Goal: Task Accomplishment & Management: Use online tool/utility

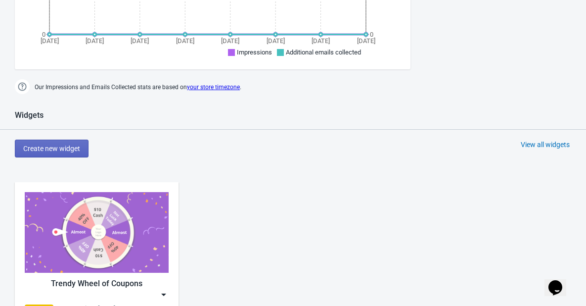
scroll to position [395, 0]
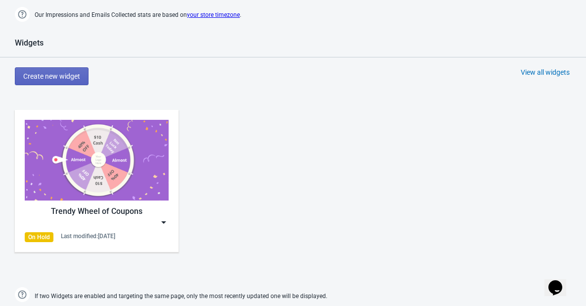
click at [109, 179] on img at bounding box center [97, 160] width 144 height 81
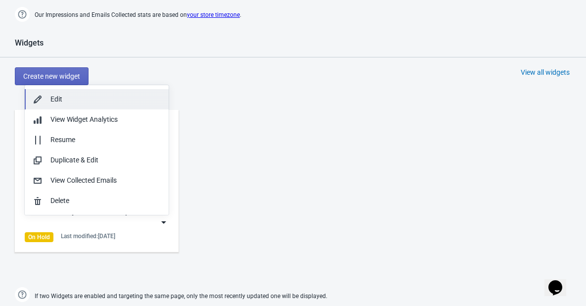
click at [105, 96] on div "Edit" at bounding box center [105, 99] width 110 height 10
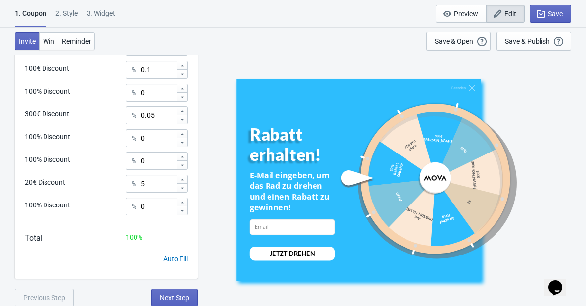
scroll to position [535, 0]
click at [173, 293] on span "Next Step" at bounding box center [175, 297] width 30 height 8
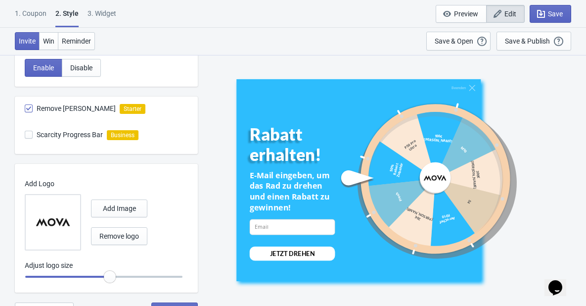
scroll to position [570, 0]
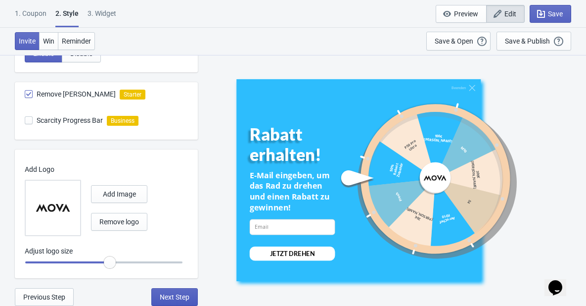
click at [182, 293] on span "Next Step" at bounding box center [175, 297] width 30 height 8
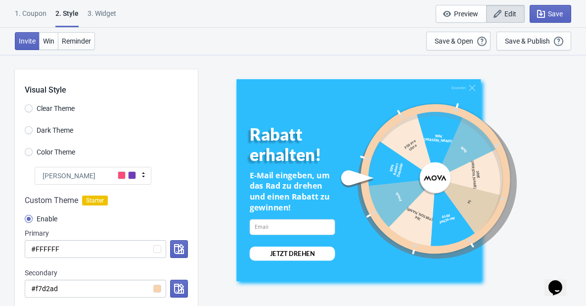
select select "specificURL"
select select "once"
select select "1"
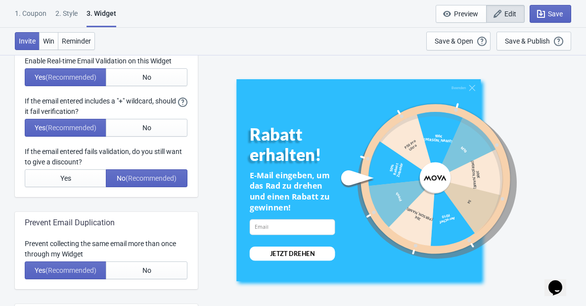
scroll to position [297, 0]
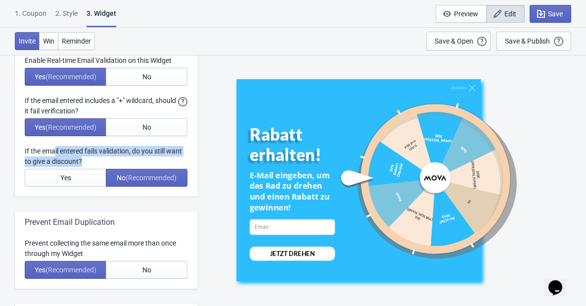
drag, startPoint x: 65, startPoint y: 152, endPoint x: 180, endPoint y: 158, distance: 115.3
click at [180, 158] on div "If the email entered fails validation, do you still want to give a discount?" at bounding box center [106, 156] width 163 height 21
click at [110, 156] on div "If the email entered fails validation, do you still want to give a discount?" at bounding box center [106, 156] width 163 height 21
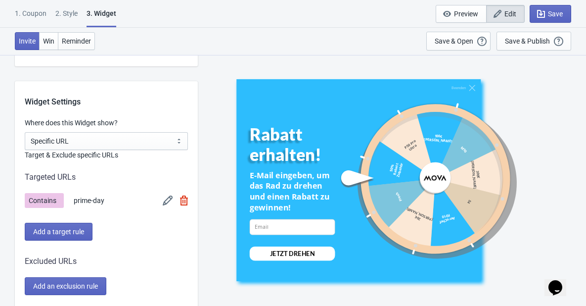
scroll to position [742, 0]
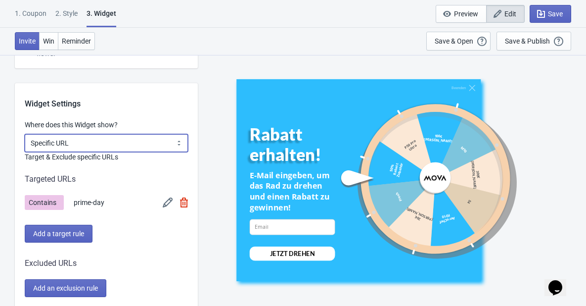
click at [96, 146] on select "All Pages All Product Pages All Blog Pages All Static Pages Specific Product(s)…" at bounding box center [106, 143] width 163 height 18
click at [90, 145] on select "All Pages All Product Pages All Blog Pages All Static Pages Specific Product(s)…" at bounding box center [106, 143] width 163 height 18
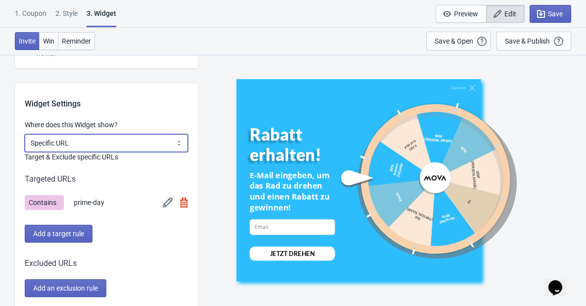
click at [114, 140] on select "All Pages All Product Pages All Blog Pages All Static Pages Specific Product(s)…" at bounding box center [106, 143] width 163 height 18
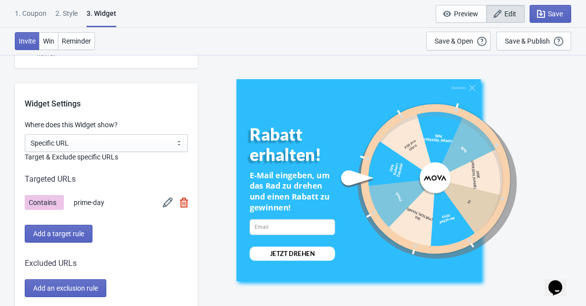
click at [222, 88] on div "Beenden Rabatt erhalten! E-Mail eingeben, um das Rad zu drehen und einen Rabatt…" at bounding box center [392, 179] width 378 height 251
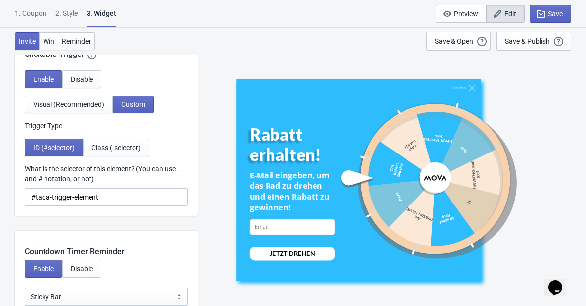
scroll to position [1072, 0]
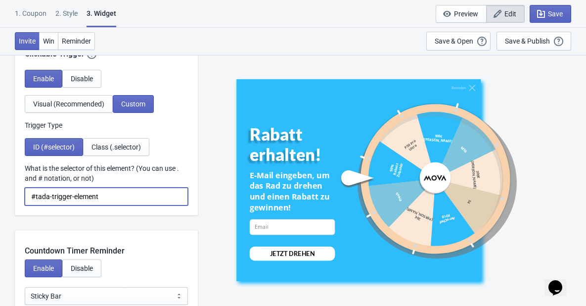
drag, startPoint x: 106, startPoint y: 197, endPoint x: 29, endPoint y: 200, distance: 76.7
click at [30, 200] on input "#tada-trigger-element" at bounding box center [106, 196] width 163 height 18
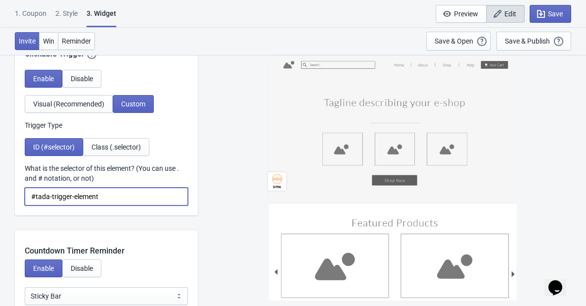
click at [123, 207] on div "Enable Disable Visual (Recommended) Custom Trigger Type ID (#selector) Class (.…" at bounding box center [106, 142] width 183 height 145
click at [126, 197] on input "#tada-trigger-element" at bounding box center [106, 196] width 163 height 18
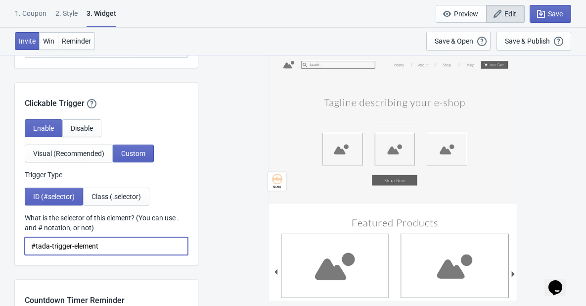
scroll to position [1022, 0]
click at [91, 150] on span "Visual (Recommended)" at bounding box center [68, 153] width 71 height 8
select select "middle_left"
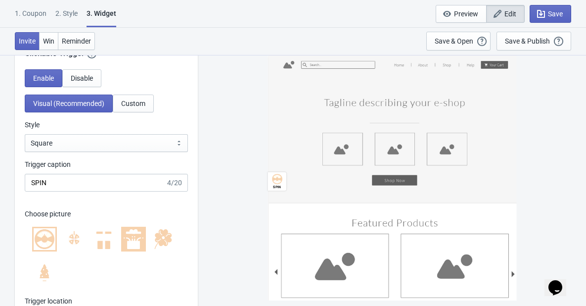
scroll to position [1072, 0]
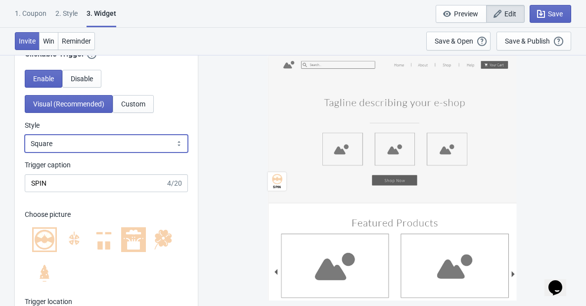
click at [96, 141] on select "Square Circle Tab" at bounding box center [106, 143] width 163 height 18
click at [25, 134] on select "Square Circle Tab" at bounding box center [106, 143] width 163 height 18
click at [99, 146] on select "Square Circle Tab" at bounding box center [106, 143] width 163 height 18
select select "square"
click at [25, 134] on select "Square Circle Tab" at bounding box center [106, 143] width 163 height 18
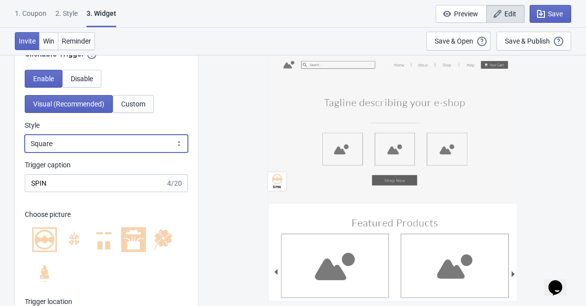
click at [106, 143] on select "Square Circle Tab" at bounding box center [106, 143] width 163 height 18
click at [25, 134] on select "Square Circle Tab" at bounding box center [106, 143] width 163 height 18
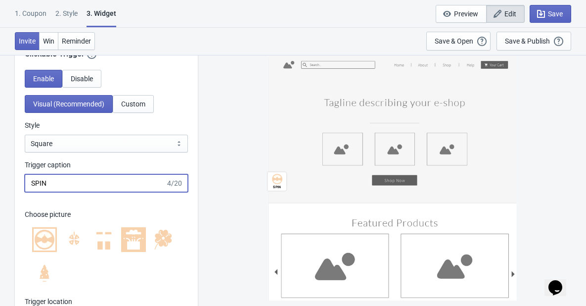
click at [135, 183] on input "SPIN" at bounding box center [95, 183] width 141 height 18
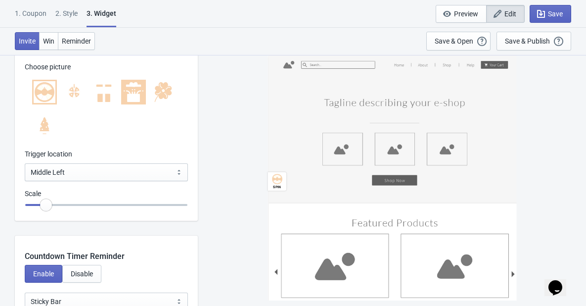
scroll to position [1220, 0]
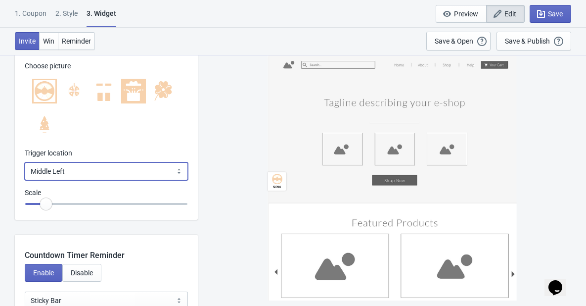
click at [108, 175] on select "Bottom Left Bottom Right Middle Left Middle Right Top Left Top Right" at bounding box center [106, 171] width 163 height 18
click at [108, 174] on select "Bottom Left Bottom Right Middle Left Middle Right Top Left Top Right" at bounding box center [106, 171] width 163 height 18
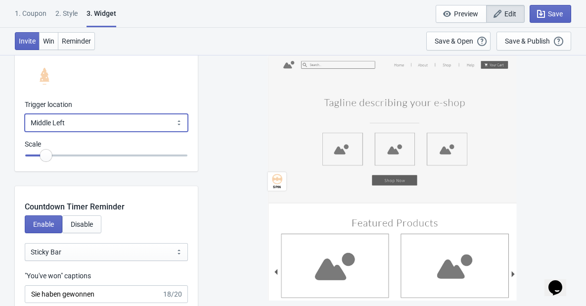
scroll to position [1270, 0]
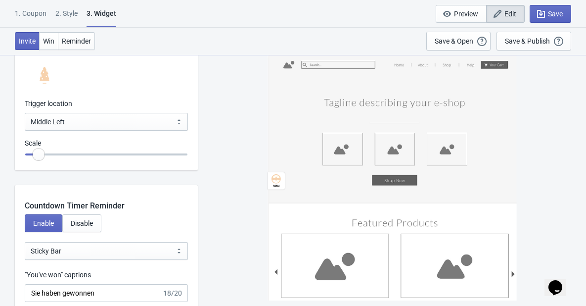
type input "0.6"
click at [45, 159] on input "range" at bounding box center [106, 154] width 163 height 18
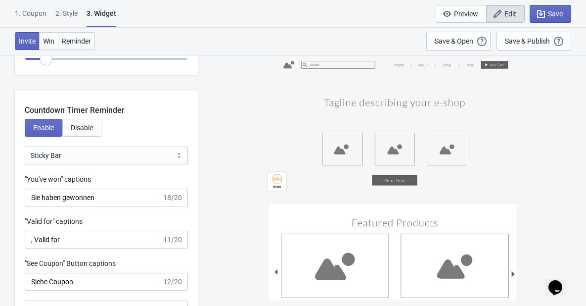
scroll to position [1368, 0]
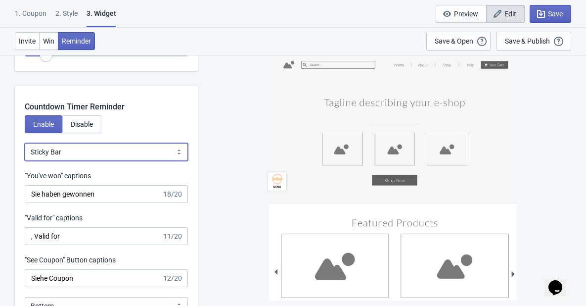
click at [89, 155] on select "Bubble Sticky Bar" at bounding box center [106, 152] width 163 height 18
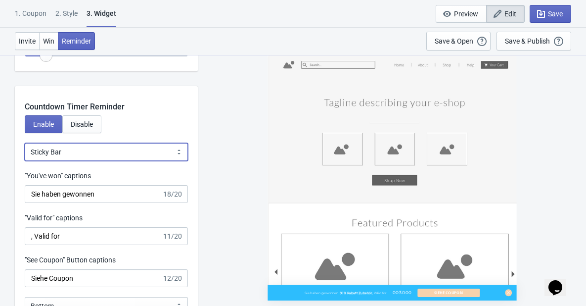
click at [89, 155] on select "Bubble Sticky Bar" at bounding box center [106, 152] width 163 height 18
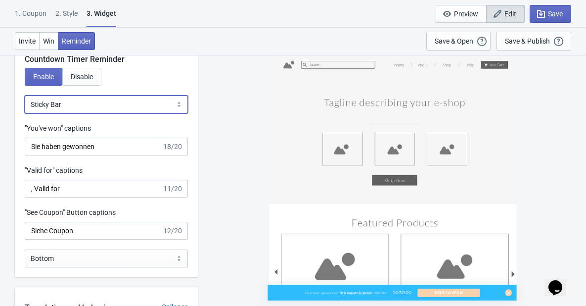
scroll to position [1418, 0]
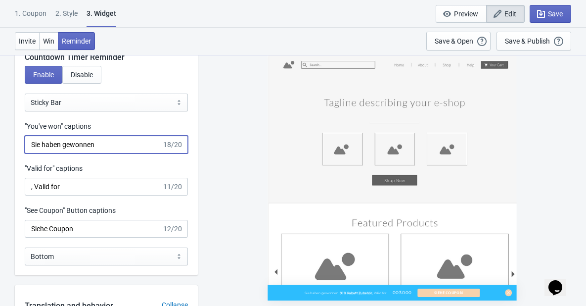
click at [109, 147] on input "Sie haben gewonnen" at bounding box center [93, 144] width 137 height 18
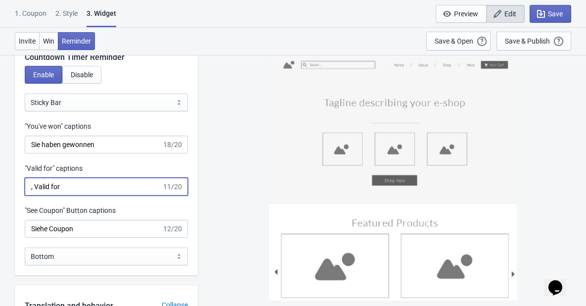
click at [90, 188] on input ", Valid for" at bounding box center [93, 186] width 137 height 18
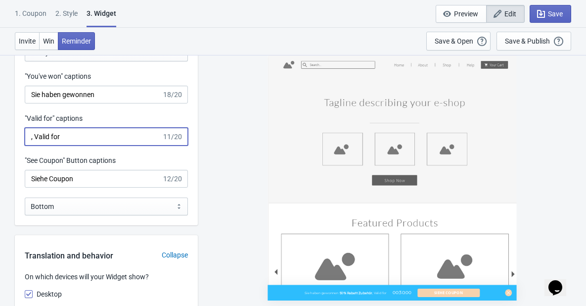
scroll to position [1467, 0]
drag, startPoint x: 73, startPoint y: 136, endPoint x: 31, endPoint y: 137, distance: 41.5
click at [43, 136] on input ", Valid for" at bounding box center [93, 137] width 137 height 18
click at [107, 139] on input ", Valid for" at bounding box center [93, 137] width 137 height 18
drag, startPoint x: 65, startPoint y: 137, endPoint x: 32, endPoint y: 137, distance: 33.1
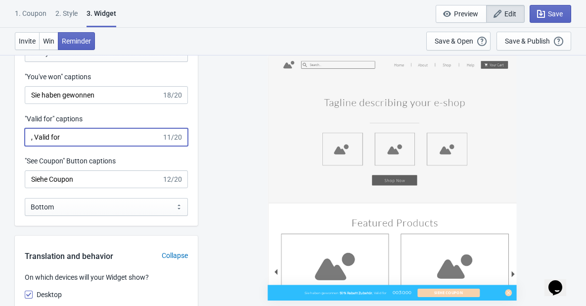
click at [32, 137] on input ", Valid for" at bounding box center [93, 137] width 137 height 18
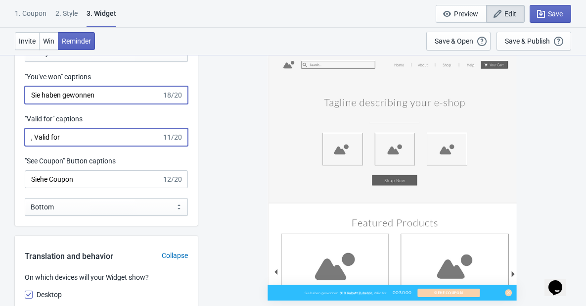
click at [122, 93] on input "Sie haben gewonnen" at bounding box center [93, 95] width 137 height 18
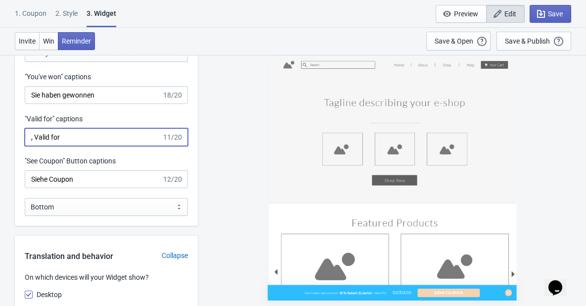
drag, startPoint x: 74, startPoint y: 135, endPoint x: 34, endPoint y: 136, distance: 39.6
click at [34, 136] on input ", Valid for" at bounding box center [93, 137] width 137 height 18
click at [85, 135] on input ", Valid for" at bounding box center [93, 137] width 137 height 18
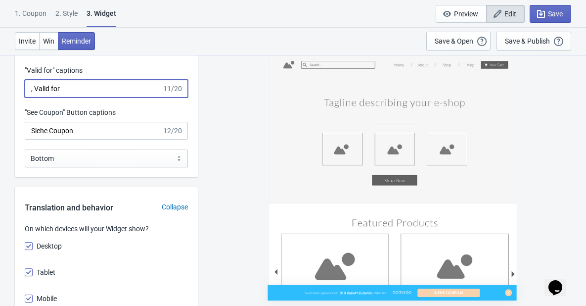
scroll to position [1517, 0]
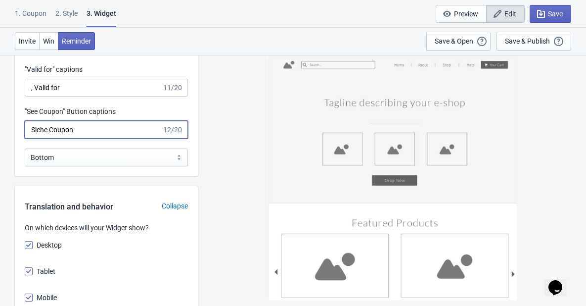
click at [91, 126] on input "Siehe Coupon" at bounding box center [93, 130] width 137 height 18
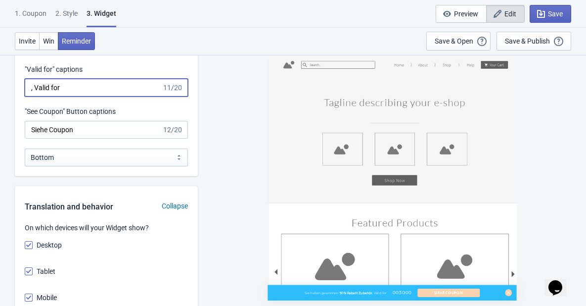
drag, startPoint x: 66, startPoint y: 88, endPoint x: 34, endPoint y: 88, distance: 32.6
click at [34, 88] on input ", Valid for" at bounding box center [93, 88] width 137 height 18
click at [63, 86] on input ", Valid for" at bounding box center [93, 88] width 137 height 18
drag, startPoint x: 65, startPoint y: 88, endPoint x: 34, endPoint y: 90, distance: 31.2
click at [34, 90] on input ", Valid for" at bounding box center [93, 88] width 137 height 18
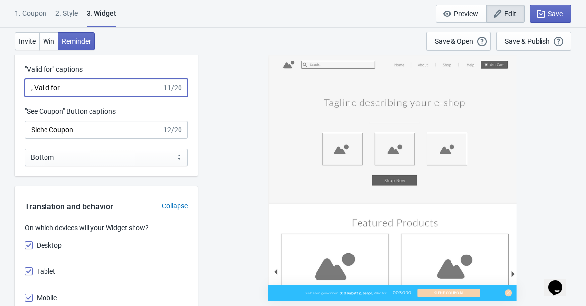
paste input "Gültig ab/bis"
click at [66, 87] on input ", Gültig ab/bis" at bounding box center [93, 88] width 137 height 18
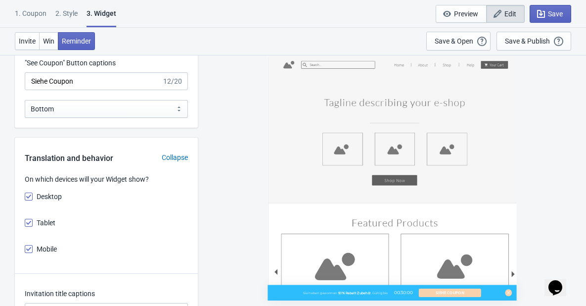
scroll to position [1566, 0]
type input ", Gültig bis"
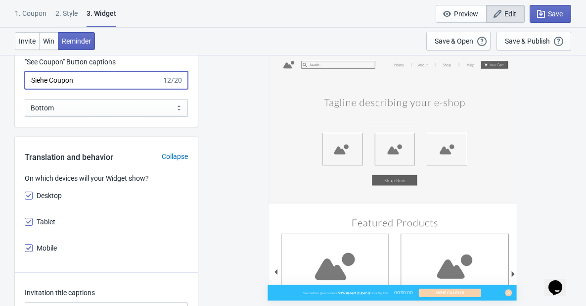
click at [97, 81] on input "Siehe Coupon" at bounding box center [93, 80] width 137 height 18
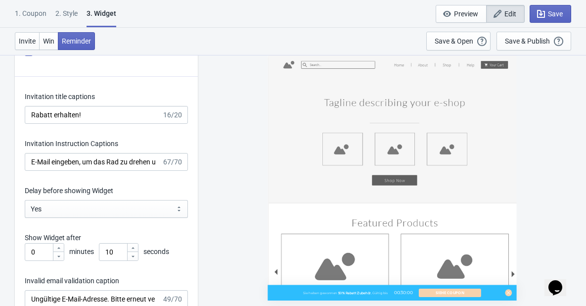
scroll to position [1764, 0]
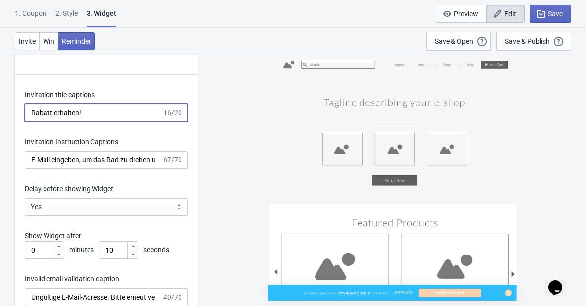
click at [109, 114] on input "Rabatt erhalten!" at bounding box center [93, 113] width 137 height 18
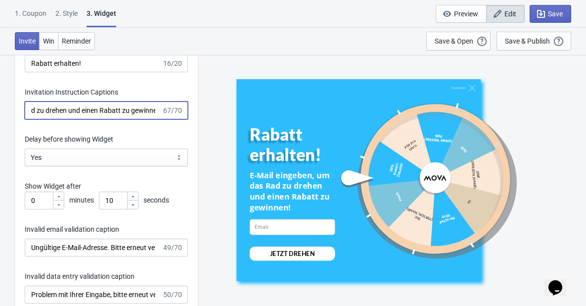
scroll to position [0, 91]
drag, startPoint x: 40, startPoint y: 109, endPoint x: 175, endPoint y: 116, distance: 135.1
click at [175, 116] on div "E-Mail eingeben, um das Rad zu drehen und einen Rabatt zu gewinnen! 67/70" at bounding box center [106, 110] width 163 height 18
click at [68, 103] on input "E-Mail eingeben, um das Rad zu drehen und einen Rabatt zu gewinnen!" at bounding box center [93, 110] width 137 height 18
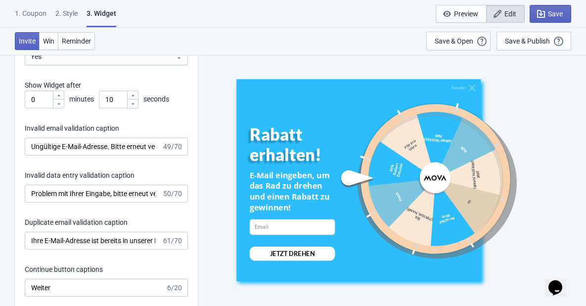
scroll to position [1912, 0]
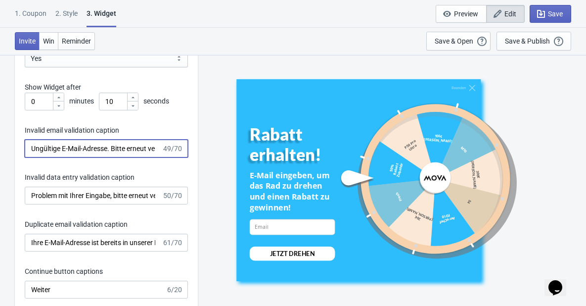
click at [35, 148] on input "Ungültige E-Mail-Adresse. Bitte erneut versuchen." at bounding box center [93, 148] width 137 height 18
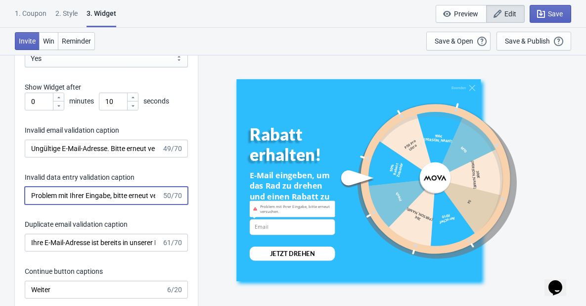
click at [86, 191] on input "Problem mit Ihrer Eingabe, bitte erneut versuchen." at bounding box center [93, 195] width 137 height 18
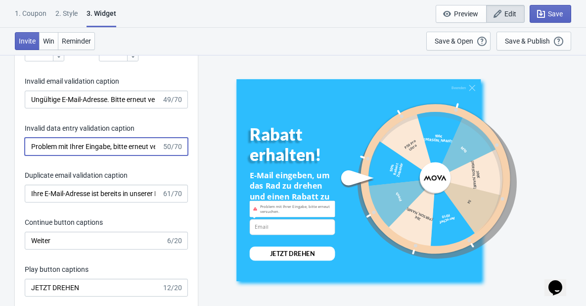
scroll to position [1962, 0]
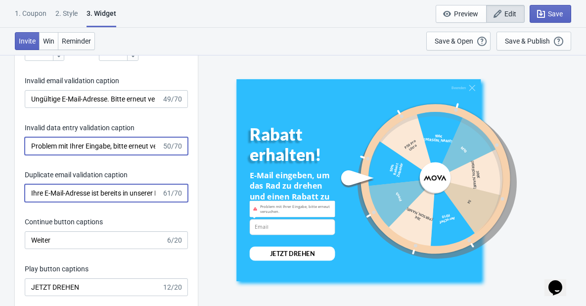
click at [91, 189] on input "Ihre E-Mail-Adresse ist bereits in unserer Liste eingetragen." at bounding box center [93, 193] width 137 height 18
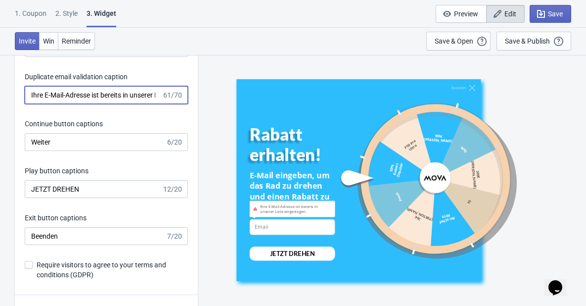
scroll to position [2060, 0]
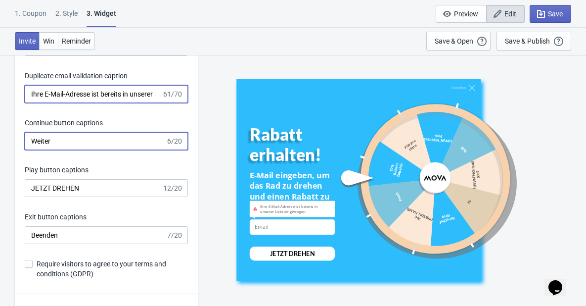
click at [66, 136] on input "Weiter" at bounding box center [95, 141] width 141 height 18
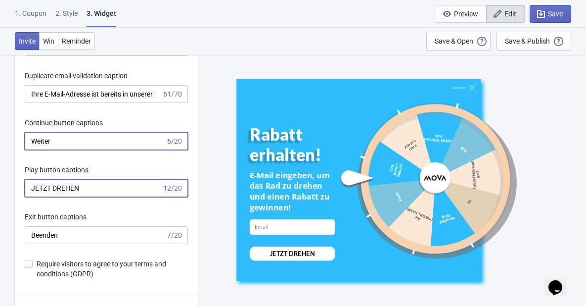
click at [106, 188] on input "JETZT DREHEN" at bounding box center [93, 188] width 137 height 18
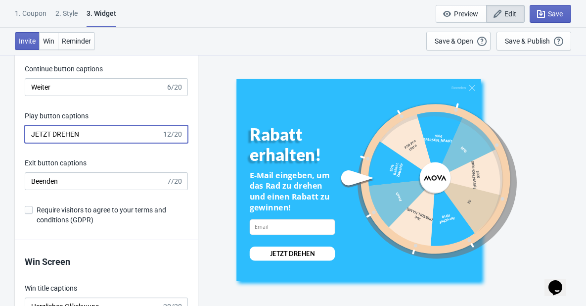
scroll to position [2159, 0]
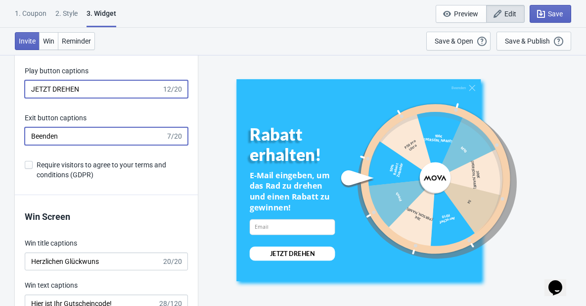
click at [64, 134] on input "Beenden" at bounding box center [95, 136] width 141 height 18
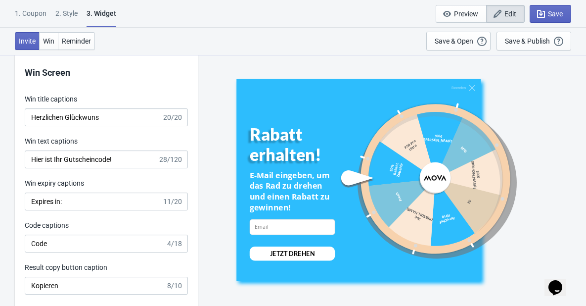
scroll to position [2308, 0]
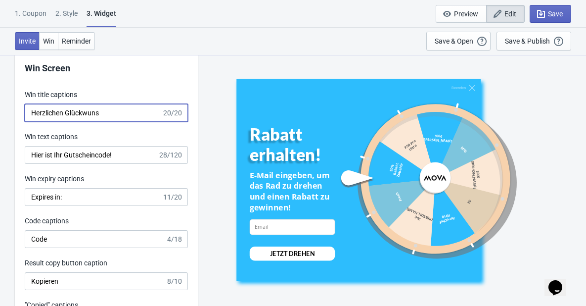
click at [118, 109] on input "Herzlichen Glückwuns" at bounding box center [93, 113] width 137 height 18
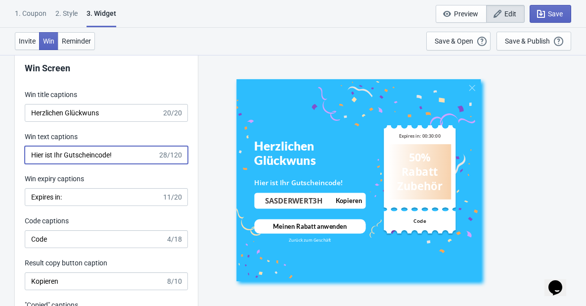
click at [121, 154] on input "Hier ist Ihr Gutscheincode!" at bounding box center [91, 155] width 133 height 18
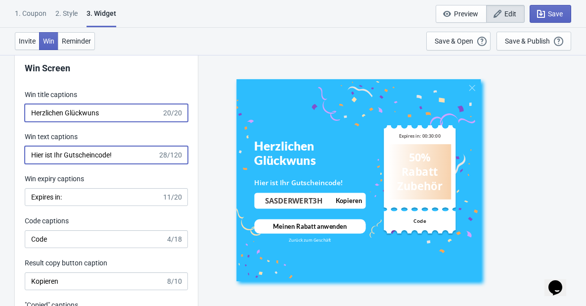
click at [117, 113] on input "Herzlichen Glückwuns" at bounding box center [93, 113] width 137 height 18
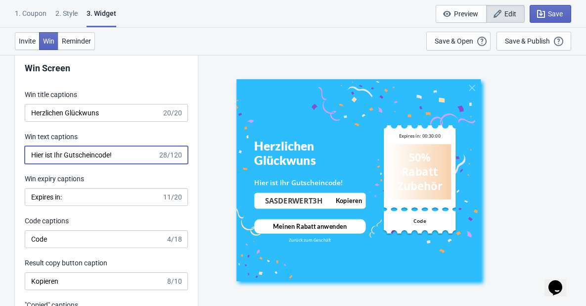
click at [120, 156] on input "Hier ist Ihr Gutscheincode!" at bounding box center [91, 155] width 133 height 18
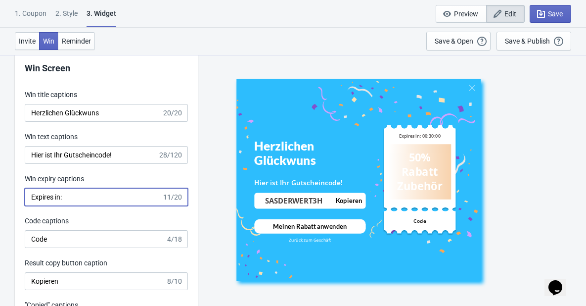
click at [129, 196] on input "Expires in:" at bounding box center [93, 197] width 137 height 18
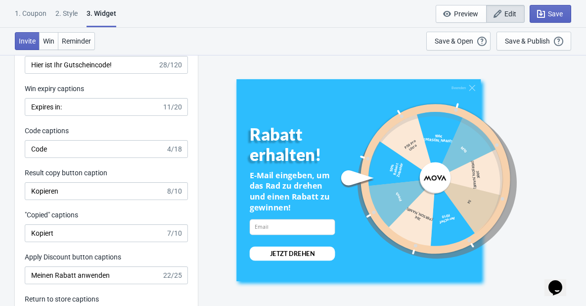
scroll to position [2407, 0]
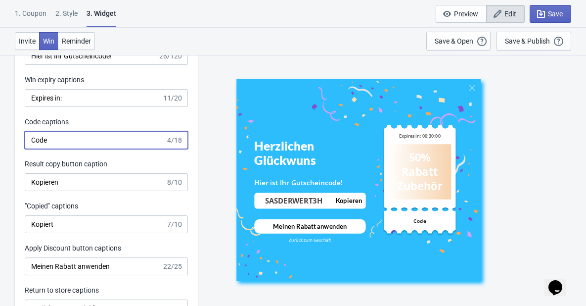
click at [120, 142] on input "Code" at bounding box center [95, 140] width 141 height 18
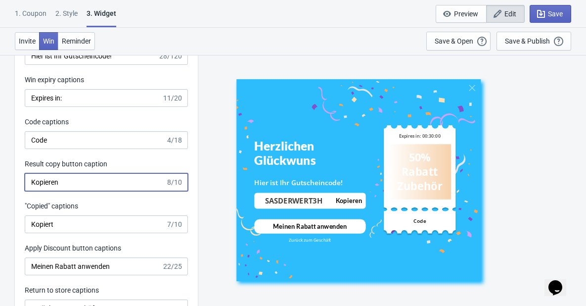
click at [118, 177] on input "Kopieren" at bounding box center [95, 182] width 141 height 18
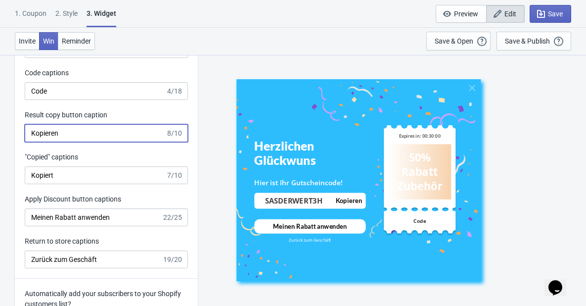
scroll to position [2456, 0]
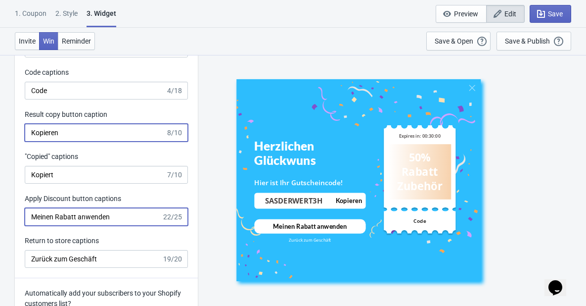
click at [145, 220] on input "Meinen Rabatt anwenden" at bounding box center [93, 217] width 137 height 18
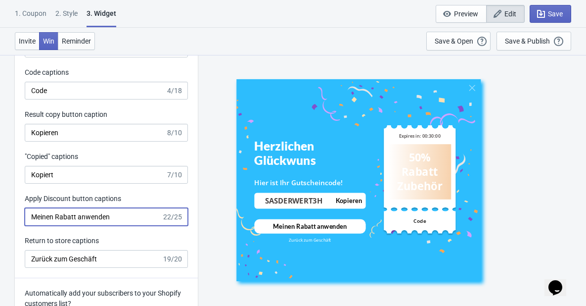
click at [119, 216] on input "Meinen Rabatt anwenden" at bounding box center [93, 217] width 137 height 18
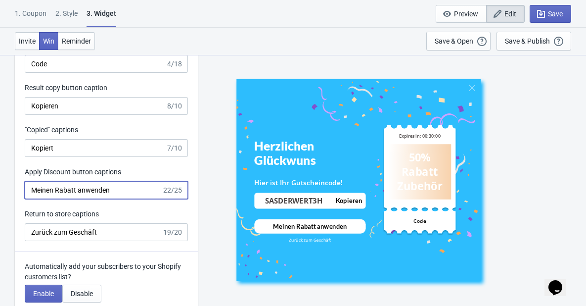
scroll to position [2505, 0]
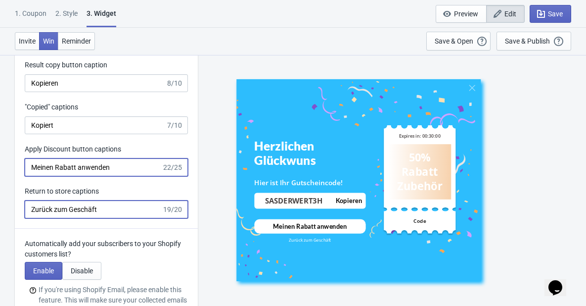
click at [122, 207] on input "Zurück zum Geschäft" at bounding box center [93, 209] width 137 height 18
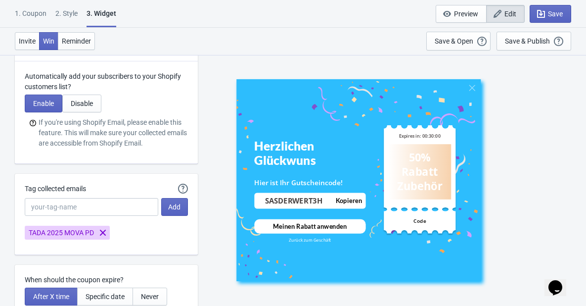
scroll to position [2703, 0]
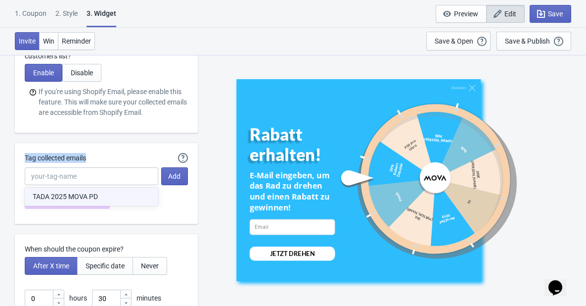
drag, startPoint x: 91, startPoint y: 155, endPoint x: 22, endPoint y: 156, distance: 69.2
click at [24, 156] on div "Automatically Tag your Tada emails when syncing with Mailchimp, Klaviyo or Shop…" at bounding box center [106, 183] width 183 height 81
click at [111, 158] on div "Tag collected emails" at bounding box center [91, 159] width 133 height 12
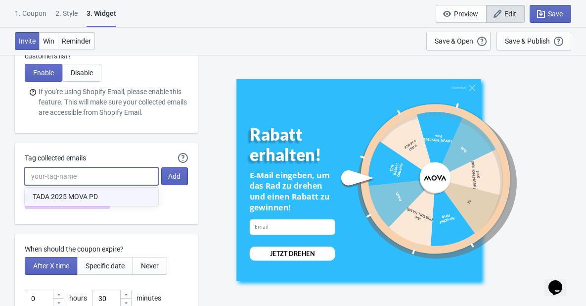
click at [90, 173] on input "Tag collected emails" at bounding box center [91, 176] width 133 height 18
click at [187, 219] on div "Automatically Tag your Tada emails when syncing with Mailchimp, Klaviyo or Shop…" at bounding box center [106, 183] width 183 height 81
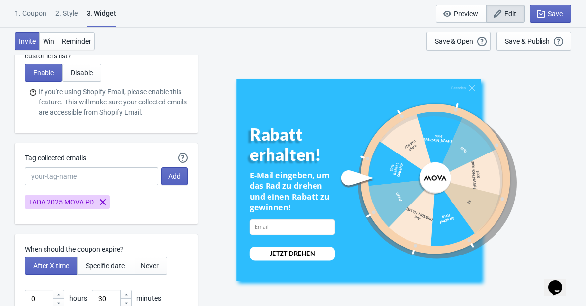
click at [134, 203] on div "TADA 2025 MOVA PD" at bounding box center [102, 198] width 171 height 22
click at [178, 177] on span "Add" at bounding box center [174, 176] width 12 height 8
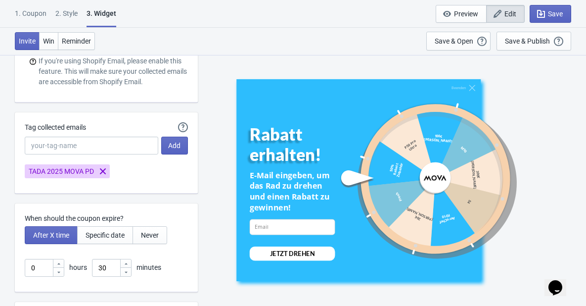
scroll to position [2753, 0]
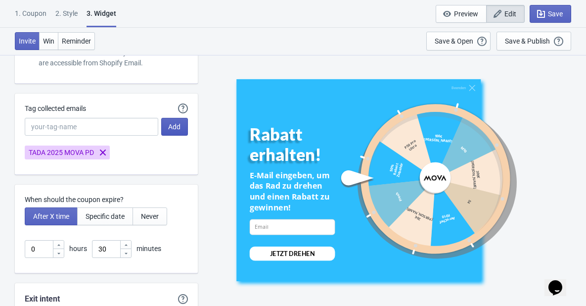
click at [175, 123] on span "Add" at bounding box center [174, 127] width 12 height 8
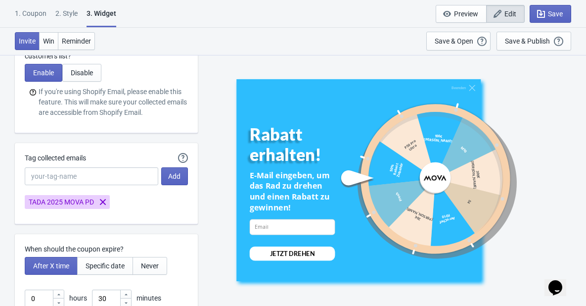
scroll to position [2703, 0]
click at [180, 174] on button "Add" at bounding box center [174, 176] width 27 height 18
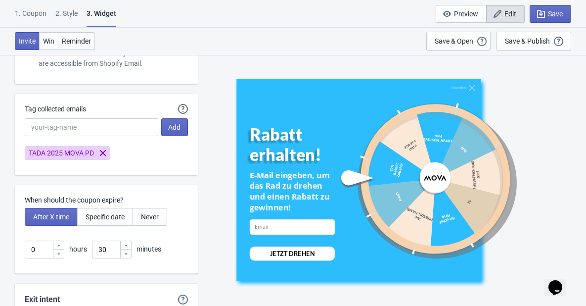
scroll to position [2753, 0]
click at [178, 126] on span "Add" at bounding box center [174, 127] width 12 height 8
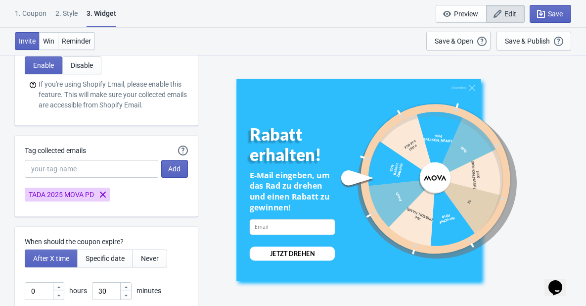
scroll to position [2703, 0]
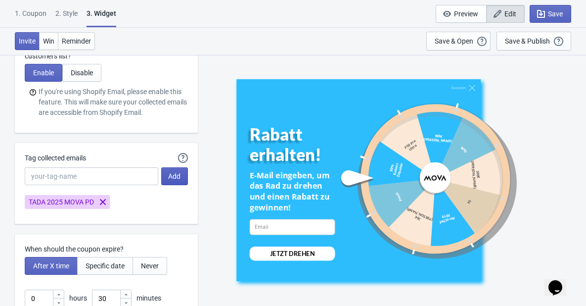
click at [180, 177] on span "Add" at bounding box center [174, 176] width 12 height 8
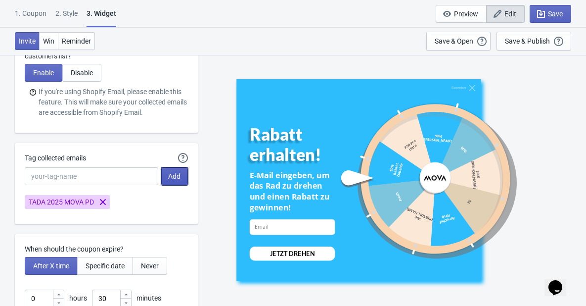
click at [180, 177] on span "Add" at bounding box center [174, 176] width 12 height 8
drag, startPoint x: 180, startPoint y: 177, endPoint x: 175, endPoint y: 178, distance: 5.5
click at [179, 178] on span "Add" at bounding box center [174, 176] width 12 height 8
click at [137, 151] on div "Automatically Tag your Tada emails when syncing with Mailchimp, Klaviyo or Shop…" at bounding box center [106, 183] width 183 height 81
click at [180, 177] on button "Add" at bounding box center [174, 176] width 27 height 18
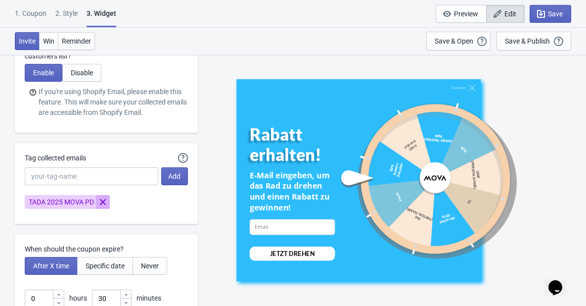
click at [102, 204] on icon "Remove TADA 2025 MOVA PD" at bounding box center [103, 202] width 6 height 6
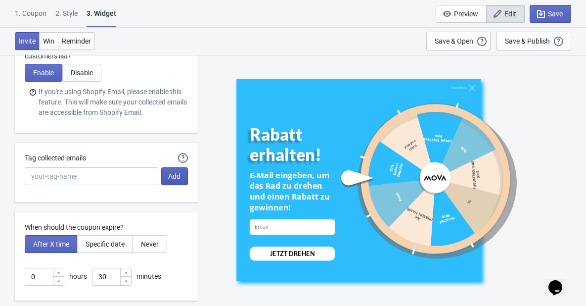
click at [177, 173] on span "Add" at bounding box center [174, 176] width 12 height 8
click at [178, 178] on span "Add" at bounding box center [174, 176] width 12 height 8
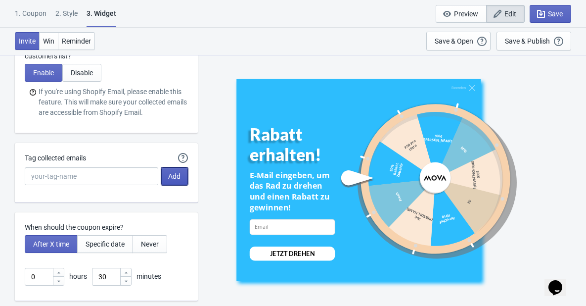
click at [178, 178] on span "Add" at bounding box center [174, 176] width 12 height 8
click at [138, 156] on div "Tag collected emails" at bounding box center [91, 159] width 133 height 12
click at [173, 173] on span "Add" at bounding box center [174, 176] width 12 height 8
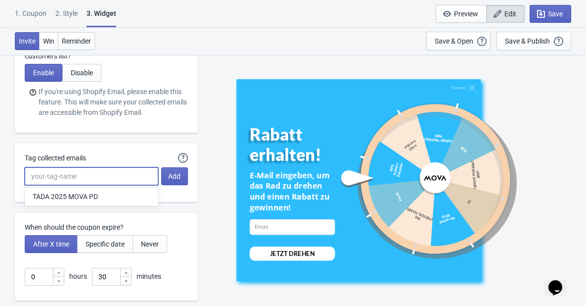
click at [129, 175] on input "Tag collected emails" at bounding box center [91, 176] width 133 height 18
click at [52, 195] on button "TADA 2025 MOVA PD" at bounding box center [91, 196] width 133 height 18
type input "TADA 2025 MOVA PD"
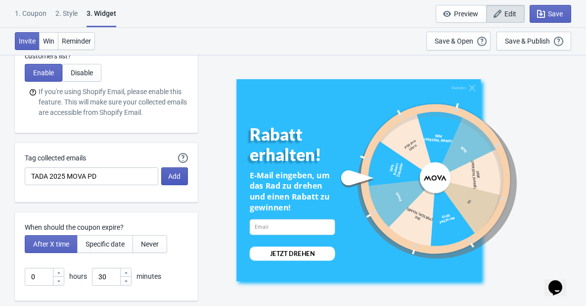
click at [176, 173] on span "Add" at bounding box center [174, 176] width 12 height 8
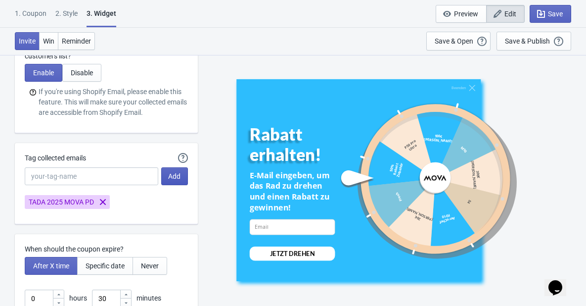
click at [176, 173] on span "Add" at bounding box center [174, 176] width 12 height 8
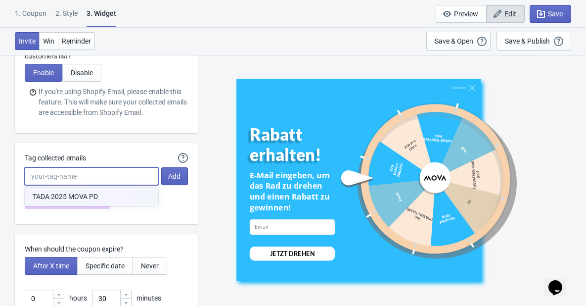
click at [46, 176] on input "Tag collected emails" at bounding box center [91, 176] width 133 height 18
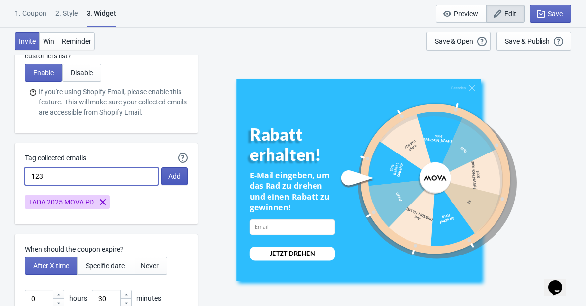
type input "123"
click at [183, 175] on button "Add" at bounding box center [174, 176] width 27 height 18
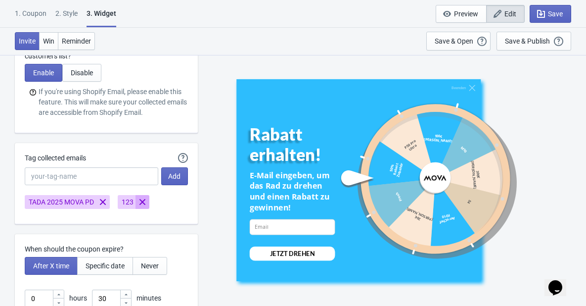
click at [141, 201] on icon "Remove 123" at bounding box center [142, 202] width 10 height 10
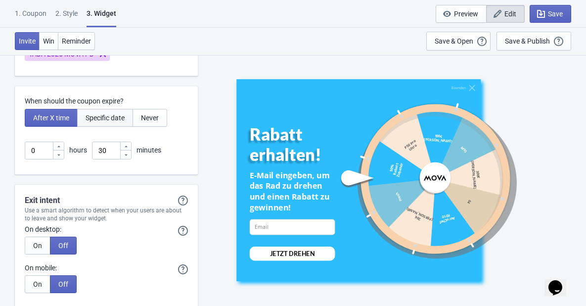
scroll to position [2851, 0]
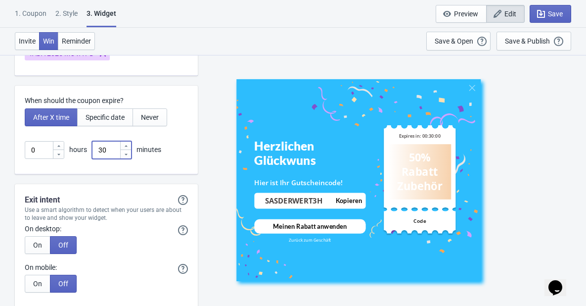
click at [112, 149] on input "30" at bounding box center [106, 150] width 28 height 18
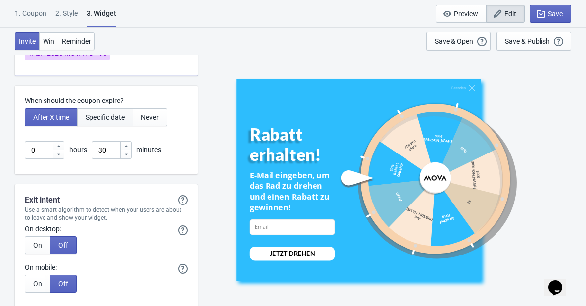
click at [113, 118] on span "Specific date" at bounding box center [105, 117] width 39 height 8
type input ", Valid until"
type input "Expires on"
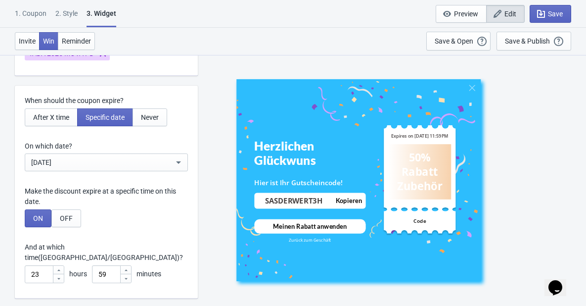
click at [95, 158] on div "Jul 7, 2025" at bounding box center [102, 162] width 142 height 12
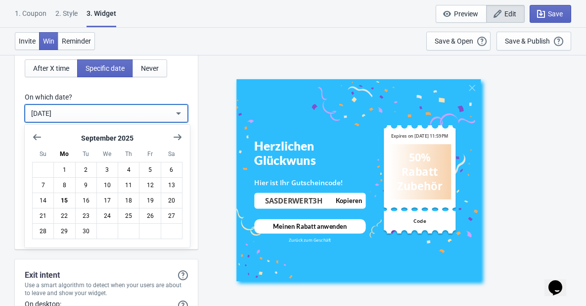
scroll to position [2901, 0]
click at [153, 94] on label "On which date?" at bounding box center [106, 96] width 163 height 10
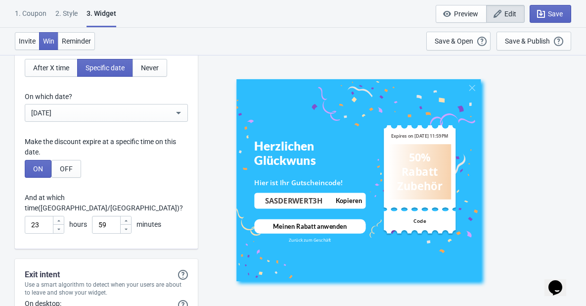
click at [107, 120] on div "Jul 7, 2025" at bounding box center [106, 113] width 163 height 18
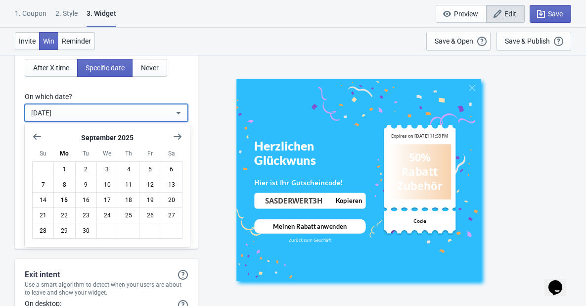
click at [167, 91] on label "On which date?" at bounding box center [106, 96] width 163 height 10
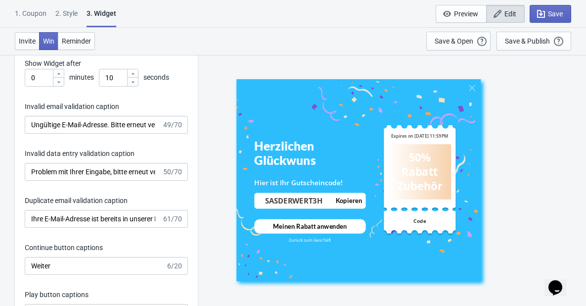
scroll to position [1933, 0]
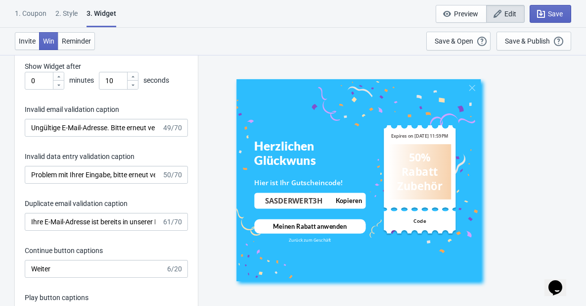
click at [32, 15] on div "1. Coupon" at bounding box center [31, 16] width 32 height 17
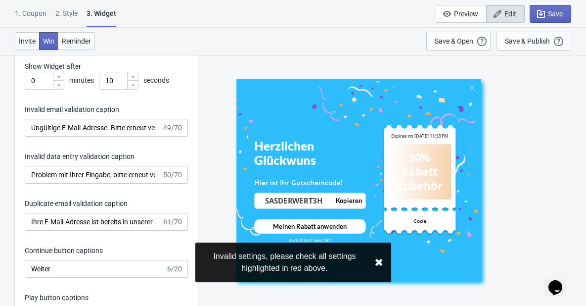
click at [377, 256] on button "✖︎" at bounding box center [378, 262] width 9 height 12
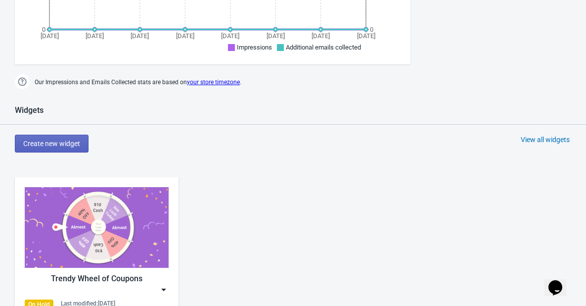
scroll to position [494, 0]
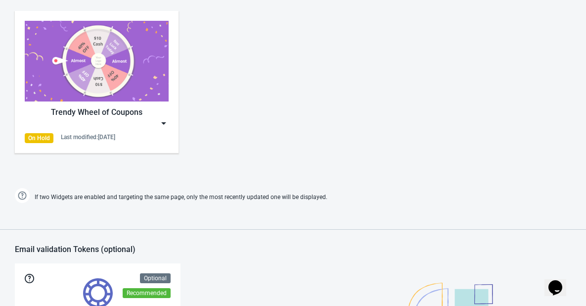
click at [88, 66] on img at bounding box center [97, 61] width 144 height 81
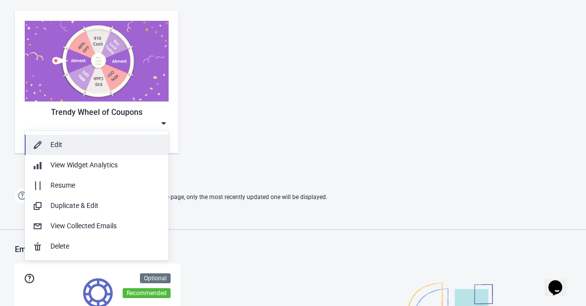
click at [87, 141] on div "Edit" at bounding box center [105, 144] width 110 height 10
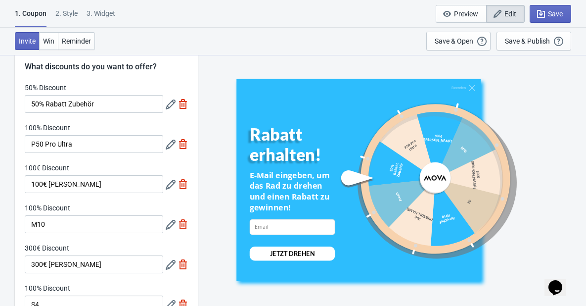
scroll to position [49, 0]
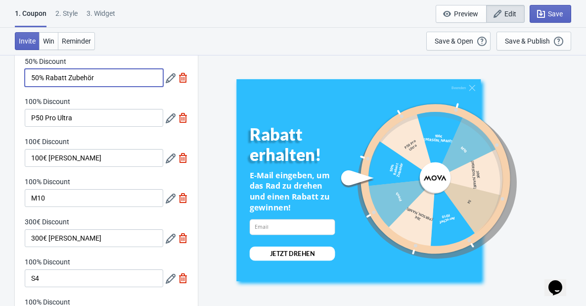
click at [104, 73] on input "50% Rabatt Zubehör" at bounding box center [94, 78] width 138 height 18
click at [170, 79] on icon at bounding box center [171, 78] width 10 height 10
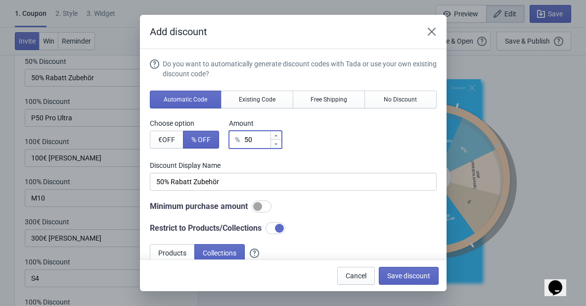
click at [259, 143] on input "50" at bounding box center [257, 140] width 26 height 18
click at [214, 164] on label "Discount Display Name" at bounding box center [293, 165] width 287 height 10
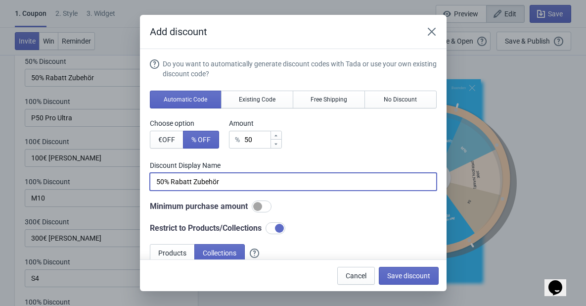
click at [222, 180] on input "50% Rabatt Zubehör" at bounding box center [293, 182] width 287 height 18
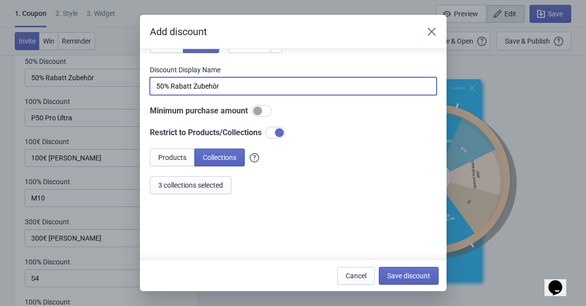
scroll to position [96, 0]
click at [214, 184] on span "3 collections selected" at bounding box center [190, 184] width 65 height 8
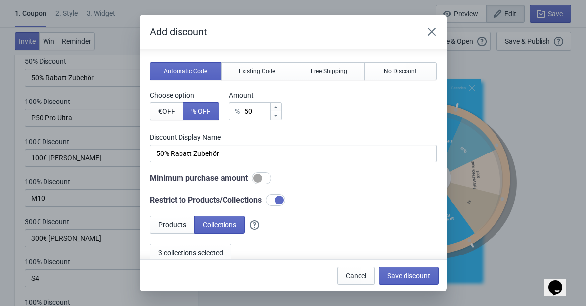
scroll to position [0, 0]
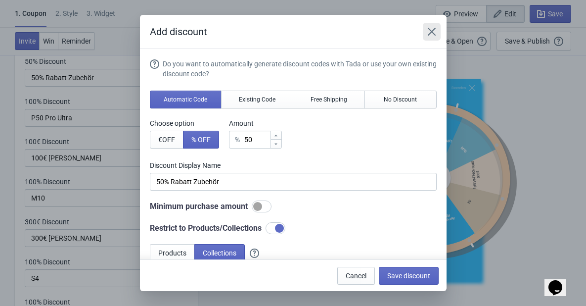
click at [431, 35] on icon "Close" at bounding box center [432, 32] width 10 height 10
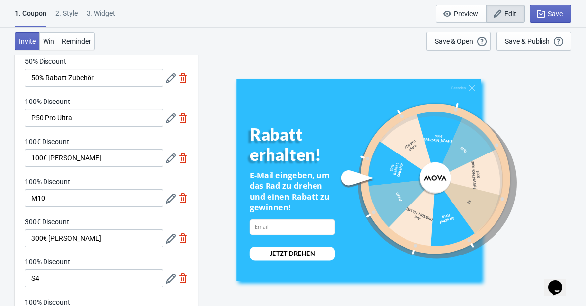
click at [167, 198] on icon at bounding box center [171, 198] width 10 height 10
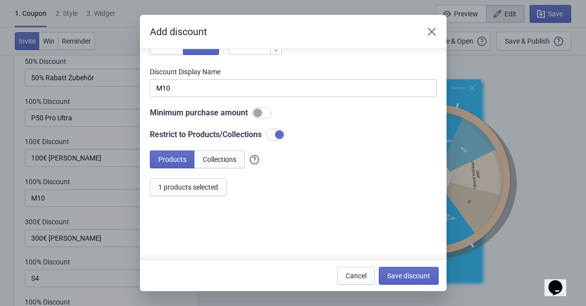
scroll to position [96, 0]
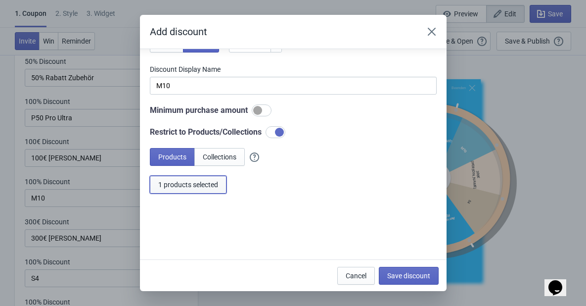
click at [212, 187] on span "1 products selected" at bounding box center [188, 184] width 60 height 8
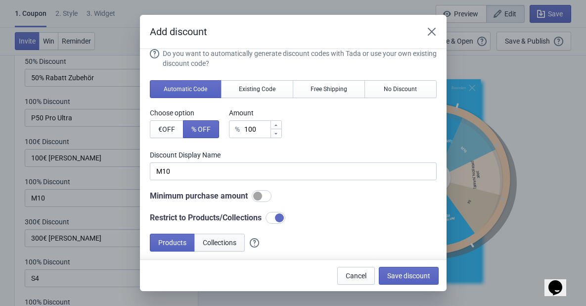
scroll to position [0, 0]
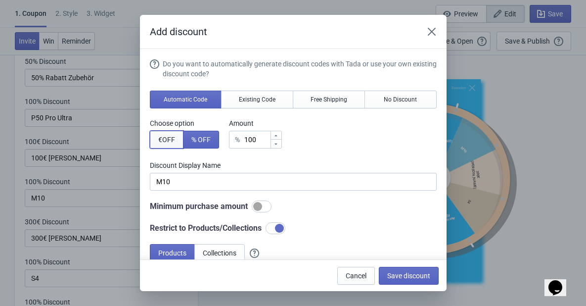
click at [172, 141] on span "€ OFF" at bounding box center [166, 139] width 17 height 8
click at [204, 140] on span "% OFF" at bounding box center [200, 139] width 19 height 8
click at [174, 143] on button "€ OFF" at bounding box center [167, 140] width 34 height 18
click at [210, 143] on button "% OFF" at bounding box center [201, 140] width 36 height 18
type input "100% Discount"
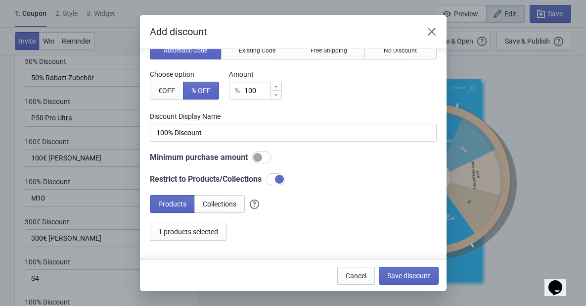
scroll to position [49, 0]
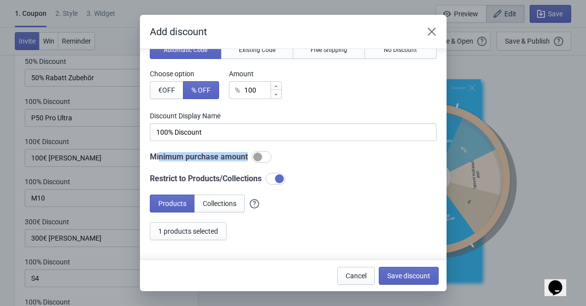
drag, startPoint x: 159, startPoint y: 157, endPoint x: 247, endPoint y: 158, distance: 88.0
click at [247, 158] on div "Minimum purchase amount" at bounding box center [293, 157] width 287 height 12
click at [185, 158] on div "Minimum purchase amount" at bounding box center [293, 157] width 287 height 12
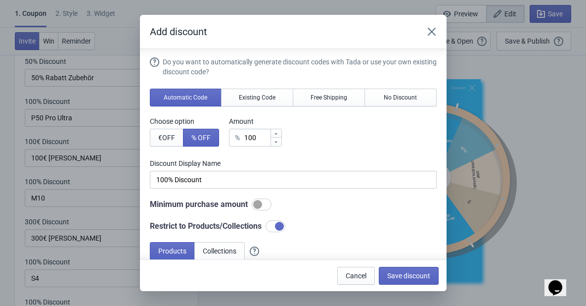
scroll to position [0, 0]
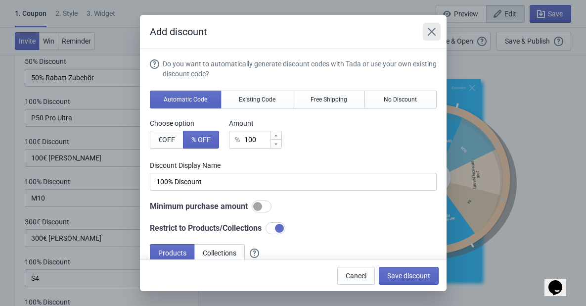
click at [430, 33] on icon "Close" at bounding box center [432, 32] width 10 height 10
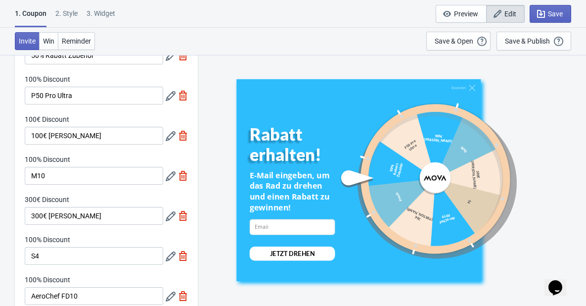
scroll to position [99, 0]
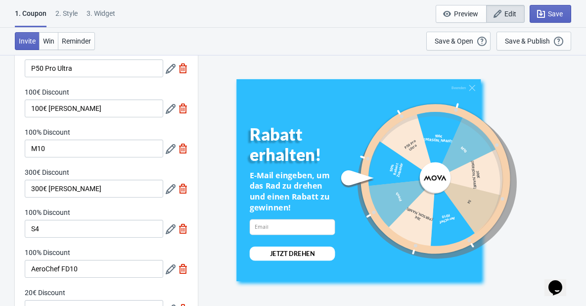
click at [171, 188] on icon at bounding box center [171, 189] width 10 height 10
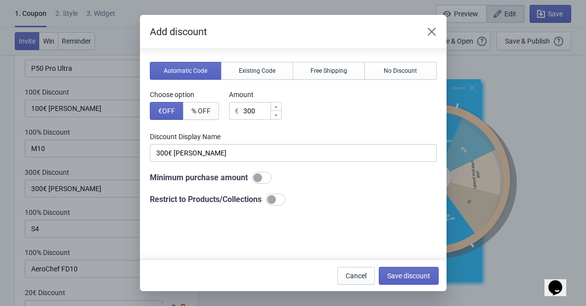
scroll to position [0, 0]
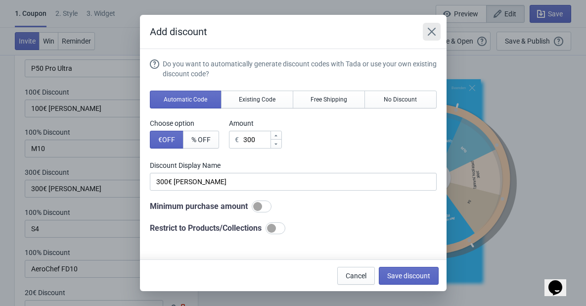
click at [436, 31] on icon "Close" at bounding box center [432, 32] width 10 height 10
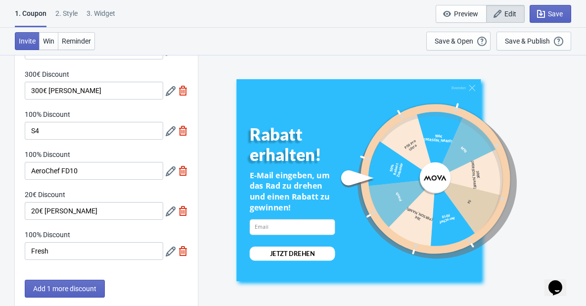
scroll to position [198, 0]
click at [172, 172] on icon at bounding box center [171, 170] width 10 height 10
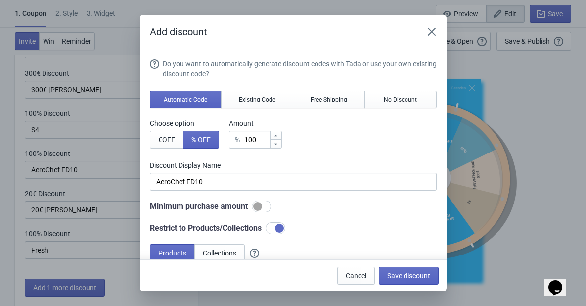
scroll to position [96, 0]
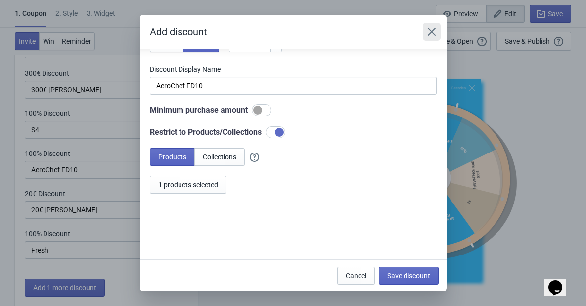
click at [432, 35] on icon "Close" at bounding box center [432, 32] width 10 height 10
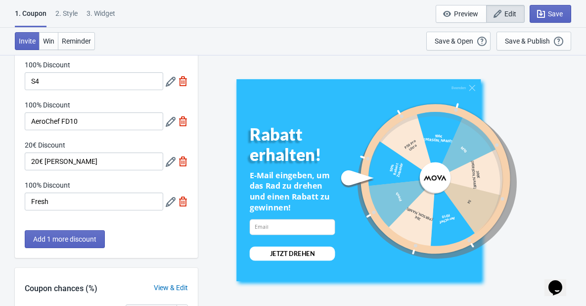
scroll to position [247, 0]
click at [168, 162] on icon at bounding box center [171, 161] width 10 height 10
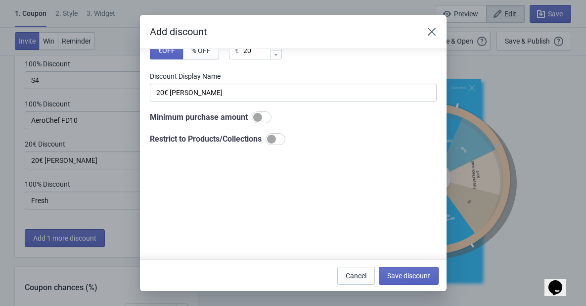
scroll to position [96, 0]
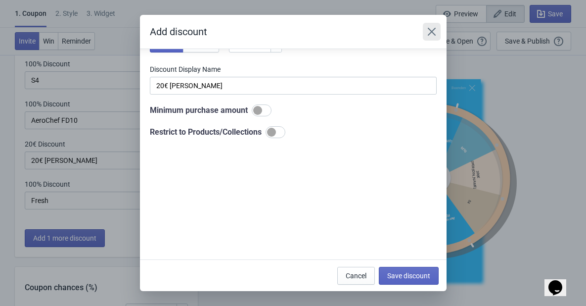
click at [437, 31] on button "Close" at bounding box center [432, 32] width 18 height 18
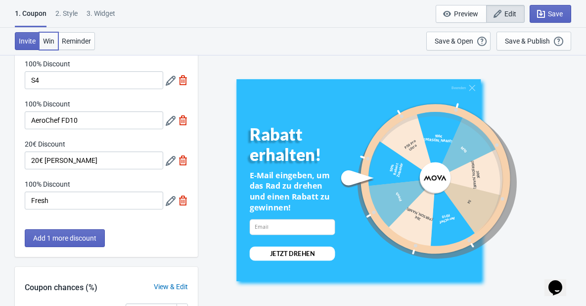
click at [47, 39] on span "Win" at bounding box center [48, 41] width 11 height 8
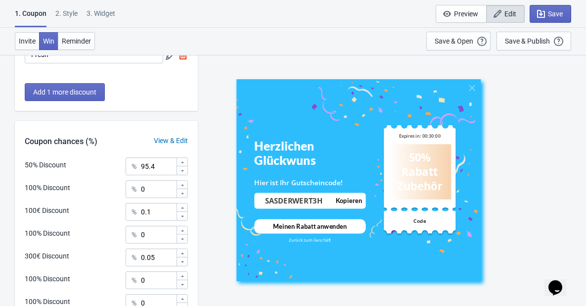
scroll to position [535, 0]
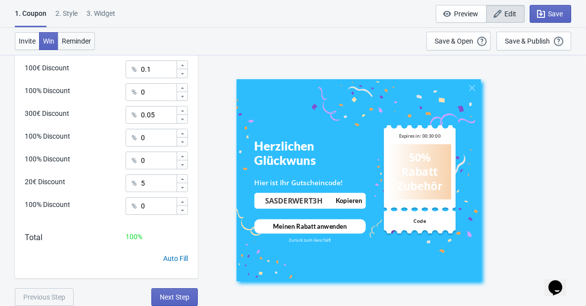
click at [85, 45] on button "Reminder" at bounding box center [76, 41] width 37 height 18
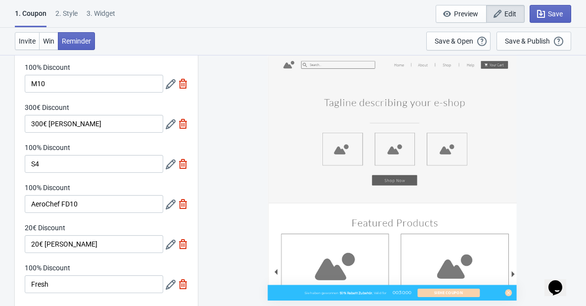
scroll to position [0, 0]
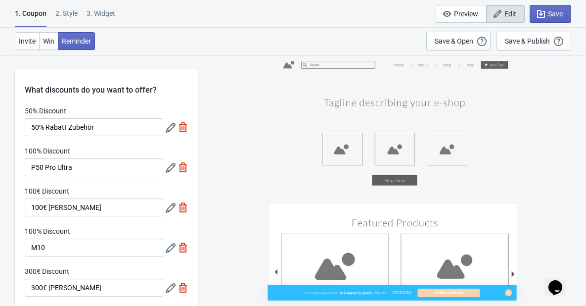
click at [71, 14] on div "2 . Style" at bounding box center [66, 16] width 22 height 17
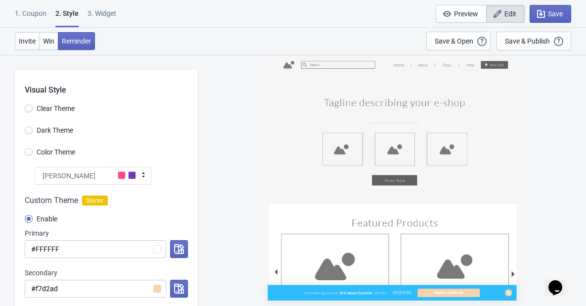
click at [40, 16] on div "1. Coupon" at bounding box center [31, 16] width 32 height 17
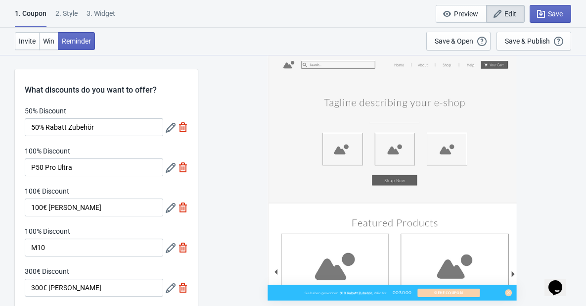
click at [68, 9] on div "2 . Style" at bounding box center [66, 16] width 22 height 17
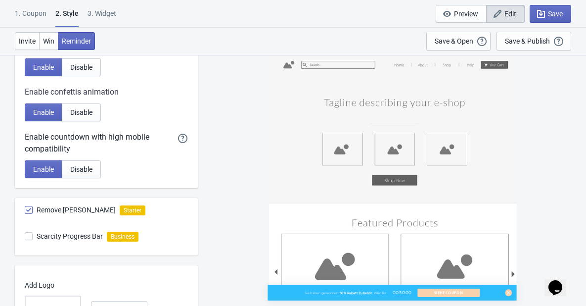
scroll to position [372, 0]
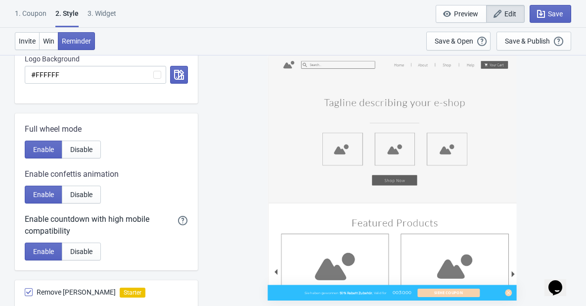
click at [105, 14] on div "3. Widget" at bounding box center [102, 16] width 29 height 17
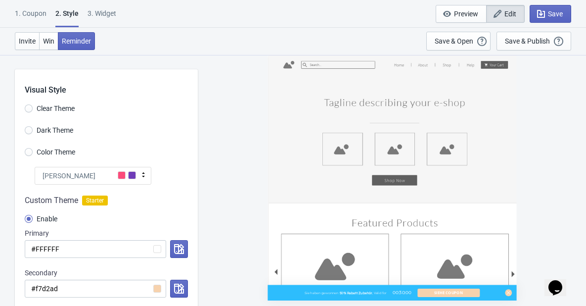
select select "specificURL"
select select "once"
select select "1"
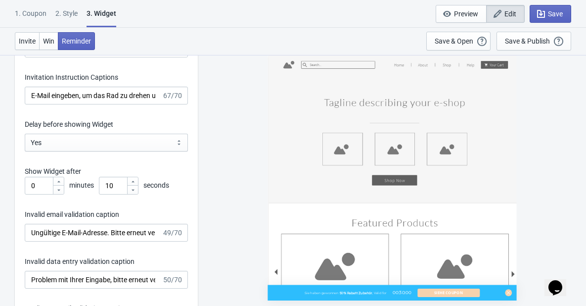
scroll to position [1681, 0]
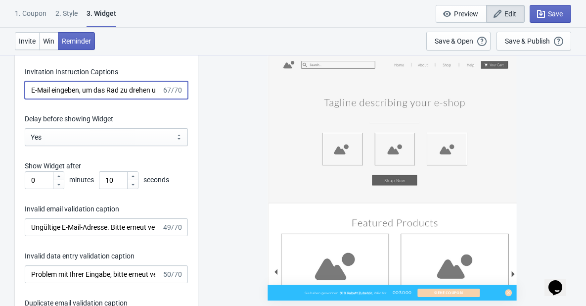
click at [125, 94] on input "E-Mail eingeben, um das Rad zu drehen und einen Rabatt zu gewinnen!" at bounding box center [93, 90] width 137 height 18
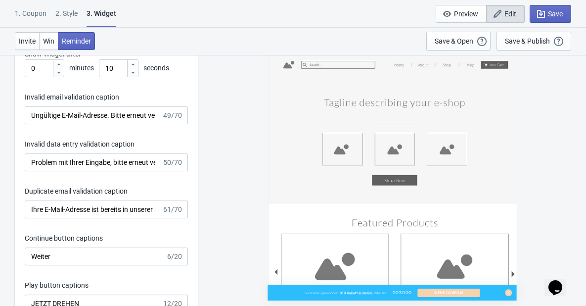
scroll to position [1829, 0]
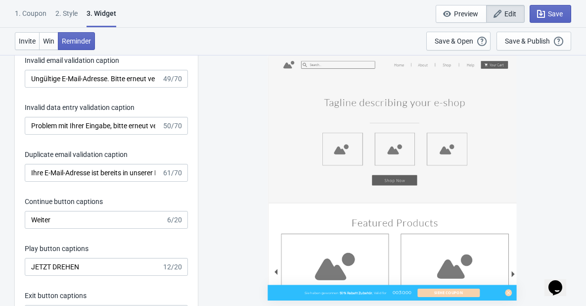
click at [105, 135] on div "Invitation title captions Rabatt erhalten! 16/20 Invitation Instruction Caption…" at bounding box center [106, 115] width 183 height 516
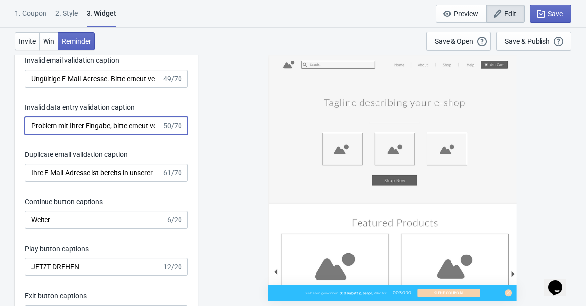
click at [111, 128] on input "Problem mit Ihrer Eingabe, bitte erneut versuchen." at bounding box center [93, 126] width 137 height 18
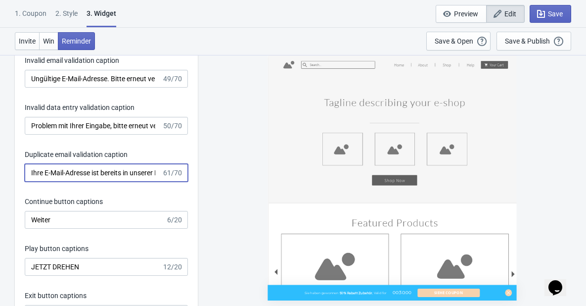
click at [124, 171] on input "Ihre E-Mail-Adresse ist bereits in unserer Liste eingetragen." at bounding box center [93, 173] width 137 height 18
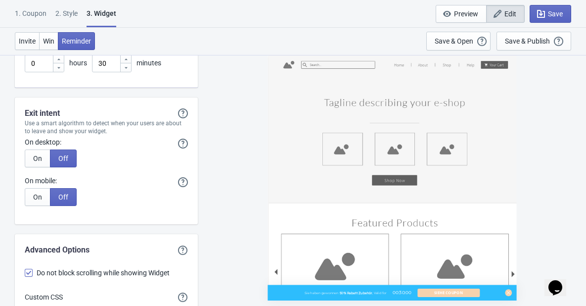
scroll to position [2818, 0]
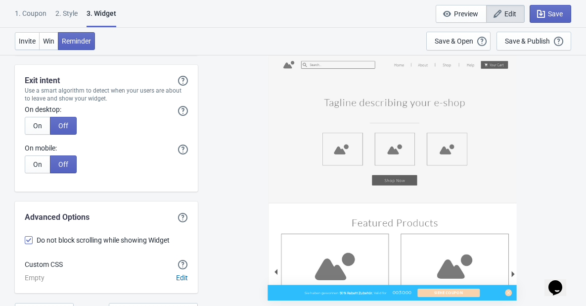
click at [179, 43] on div "Invite Win Reminder Save & Open Open a Widget Preview of your site so that you …" at bounding box center [293, 41] width 586 height 27
click at [33, 9] on div "1. Coupon" at bounding box center [31, 16] width 32 height 17
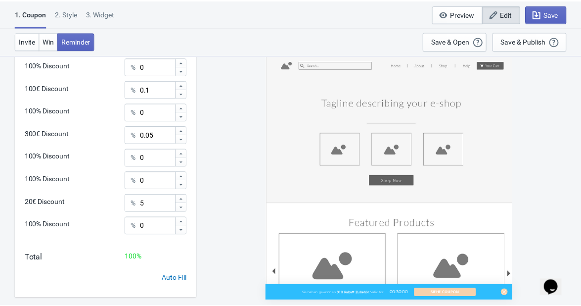
scroll to position [535, 0]
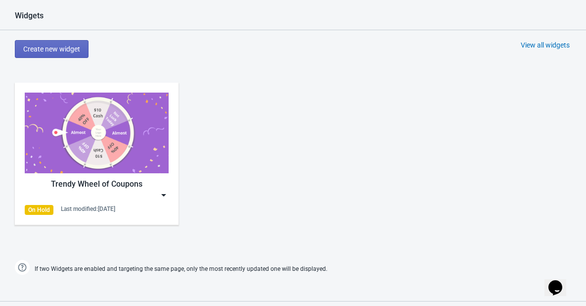
scroll to position [445, 0]
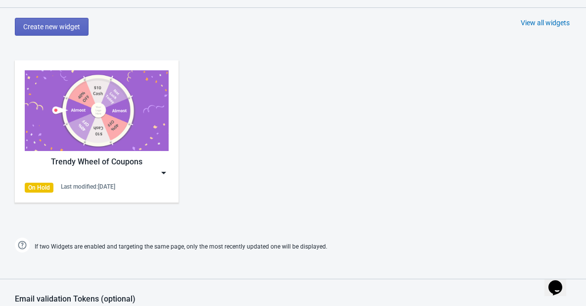
click at [166, 172] on img at bounding box center [164, 173] width 10 height 10
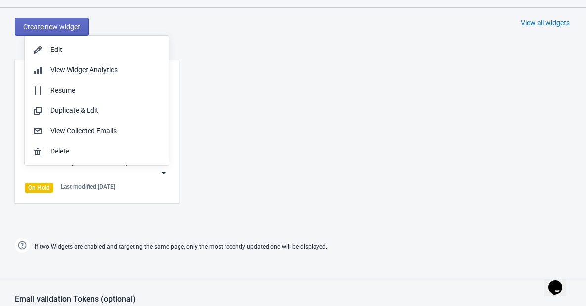
click at [287, 132] on div "Trendy Wheel of Coupons On Hold Last modified: [DATE]" at bounding box center [293, 139] width 586 height 178
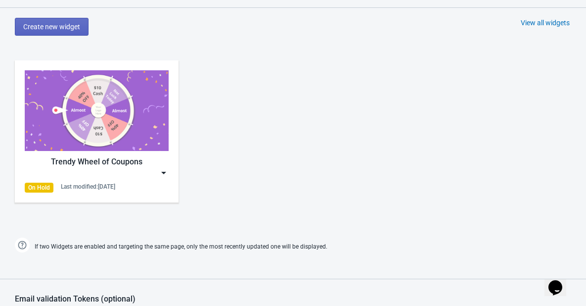
click at [162, 171] on img at bounding box center [164, 173] width 10 height 10
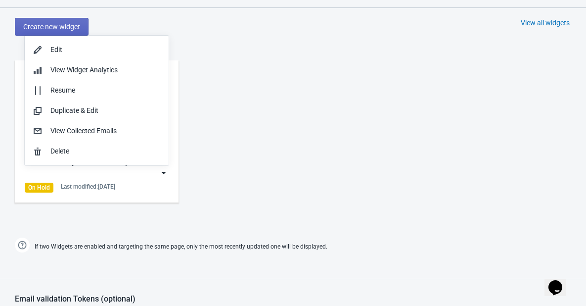
click at [329, 191] on div "Trendy Wheel of Coupons On Hold Last modified: [DATE]" at bounding box center [293, 139] width 586 height 178
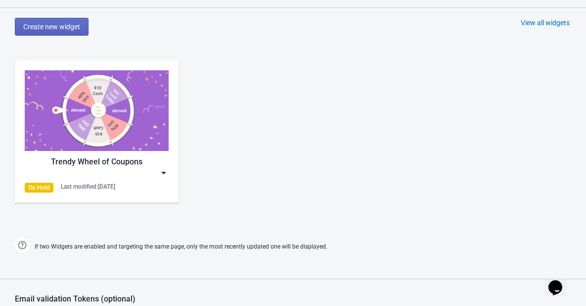
click at [162, 169] on img at bounding box center [164, 173] width 10 height 10
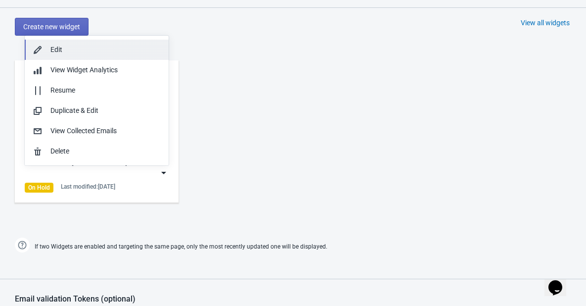
click at [86, 45] on div "Edit" at bounding box center [105, 49] width 110 height 10
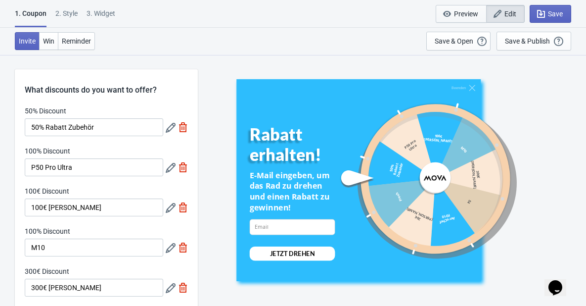
click at [462, 11] on span "Preview" at bounding box center [466, 14] width 24 height 8
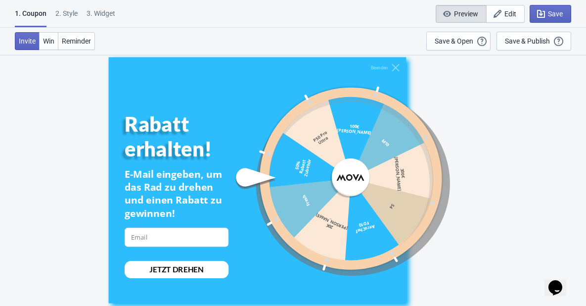
scroll to position [54, 0]
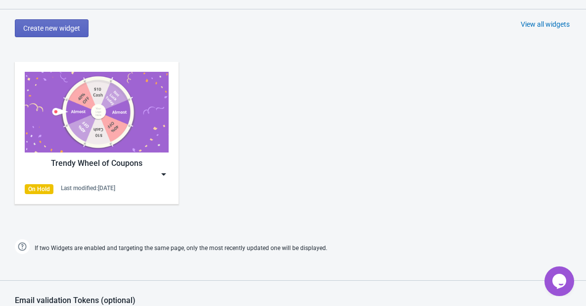
scroll to position [445, 0]
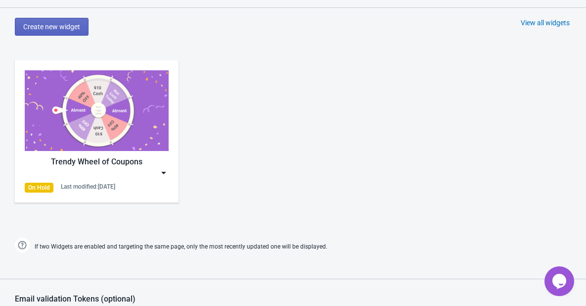
click at [164, 172] on img at bounding box center [164, 173] width 10 height 10
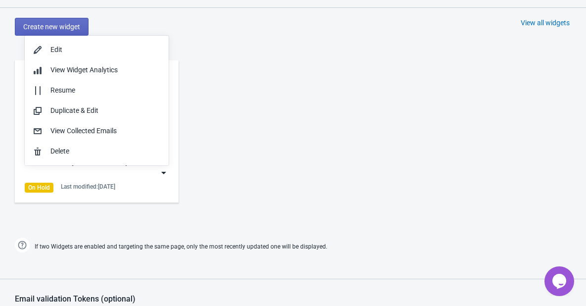
click at [459, 96] on div "Trendy Wheel of Coupons On Hold Last modified: [DATE]" at bounding box center [293, 139] width 586 height 178
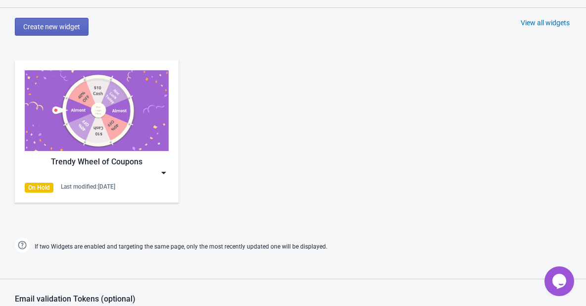
click at [163, 170] on img at bounding box center [164, 173] width 10 height 10
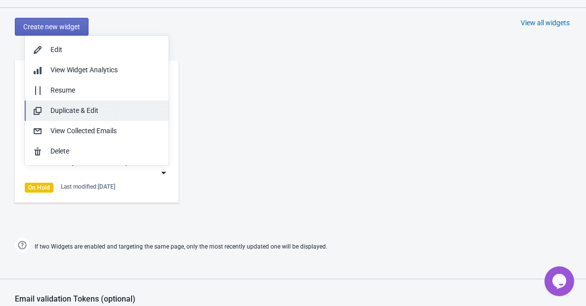
click at [86, 101] on button "Duplicate & Edit" at bounding box center [97, 110] width 144 height 20
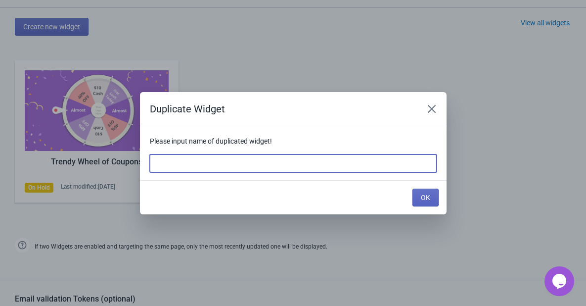
click at [232, 158] on input at bounding box center [293, 163] width 287 height 18
type input "10月秋季PD"
click at [412, 185] on div "OK" at bounding box center [423, 195] width 30 height 22
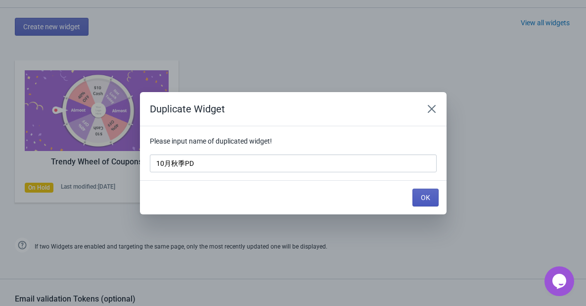
click at [421, 194] on span "OK" at bounding box center [425, 197] width 9 height 8
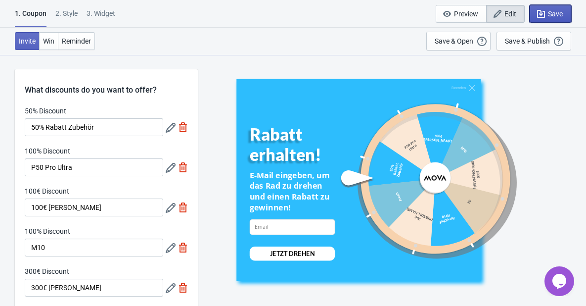
click at [551, 15] on span "Save" at bounding box center [555, 14] width 15 height 8
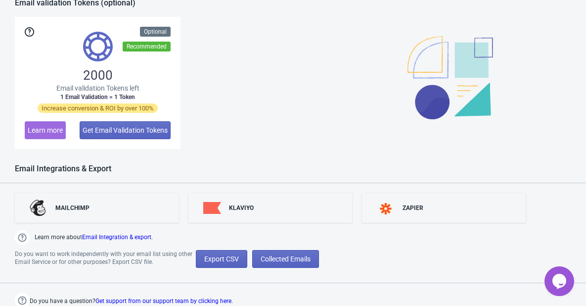
scroll to position [743, 0]
